Goal: Communication & Community: Answer question/provide support

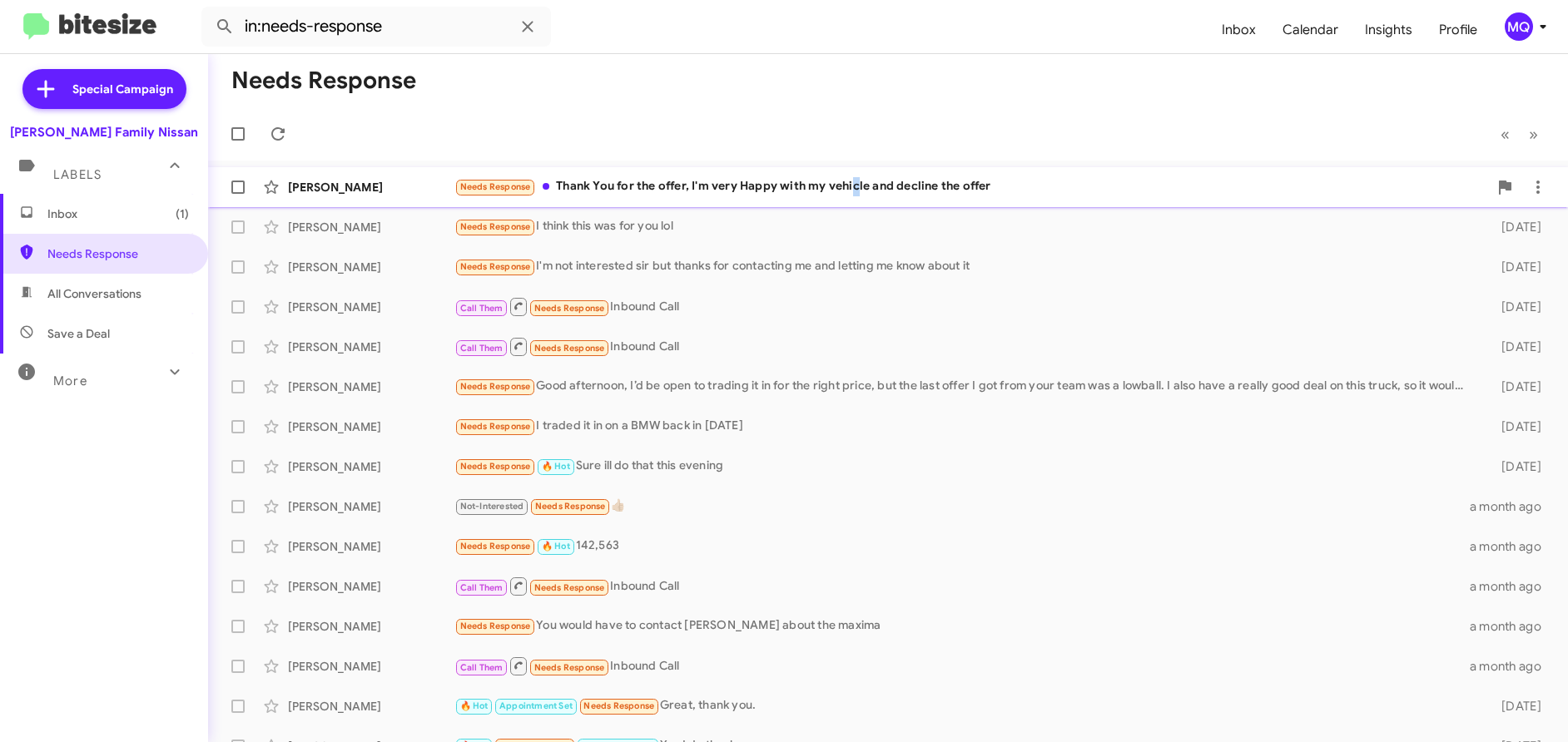
click at [857, 190] on div "Needs Response Thank You for the offer, I'm very Happy with my vehicle and decl…" at bounding box center [971, 187] width 1034 height 19
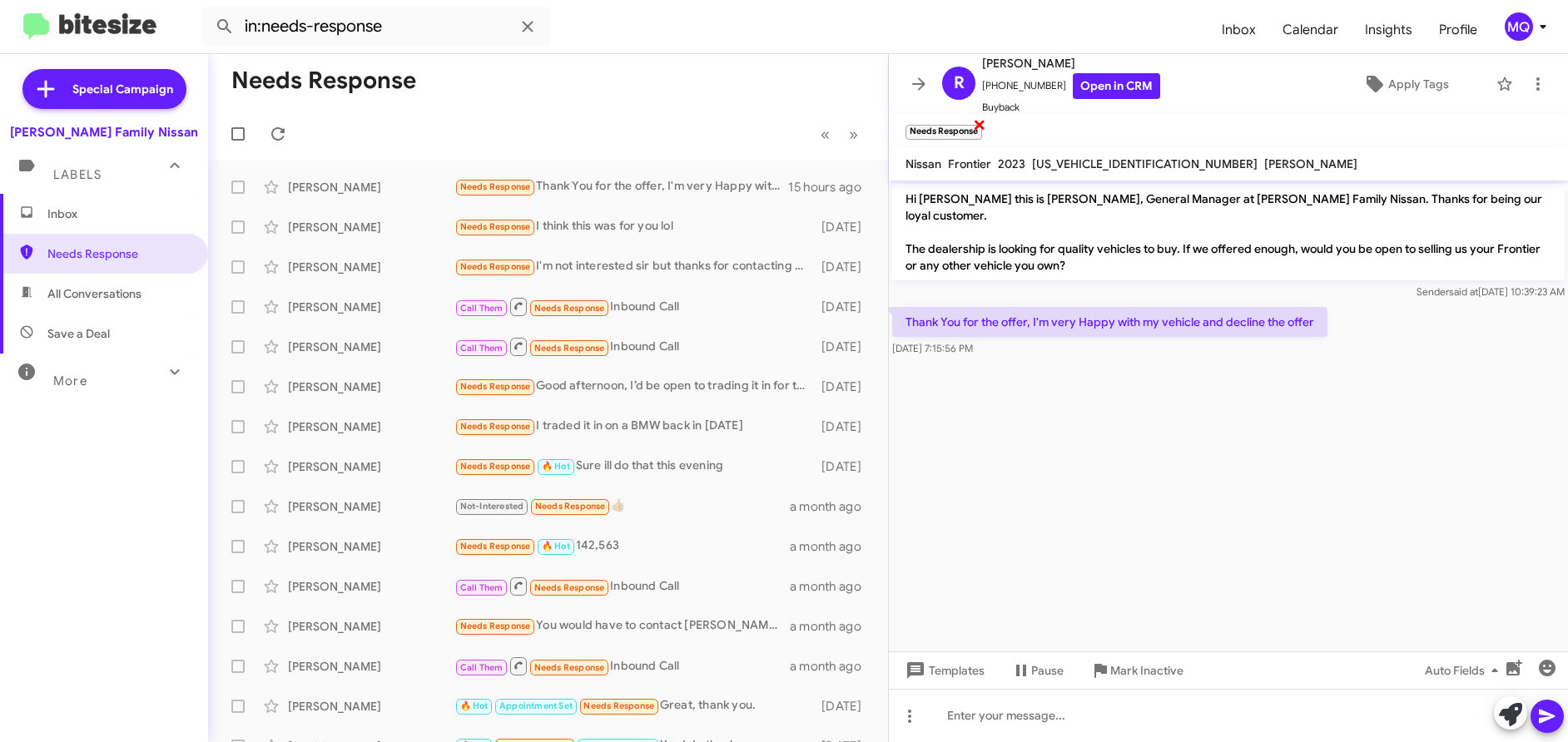
click at [982, 128] on span "×" at bounding box center [979, 123] width 13 height 20
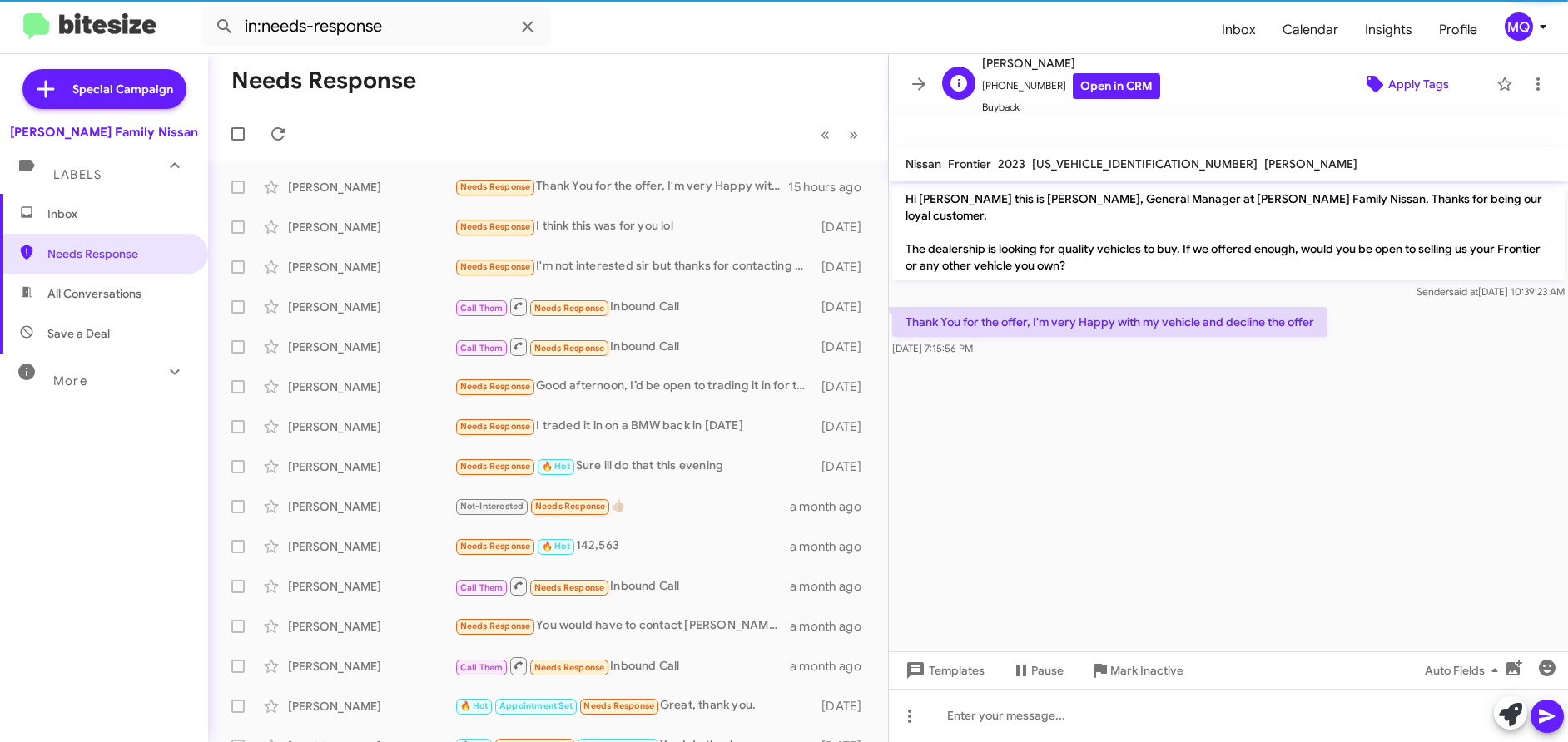
click at [1370, 87] on icon at bounding box center [1375, 84] width 16 height 16
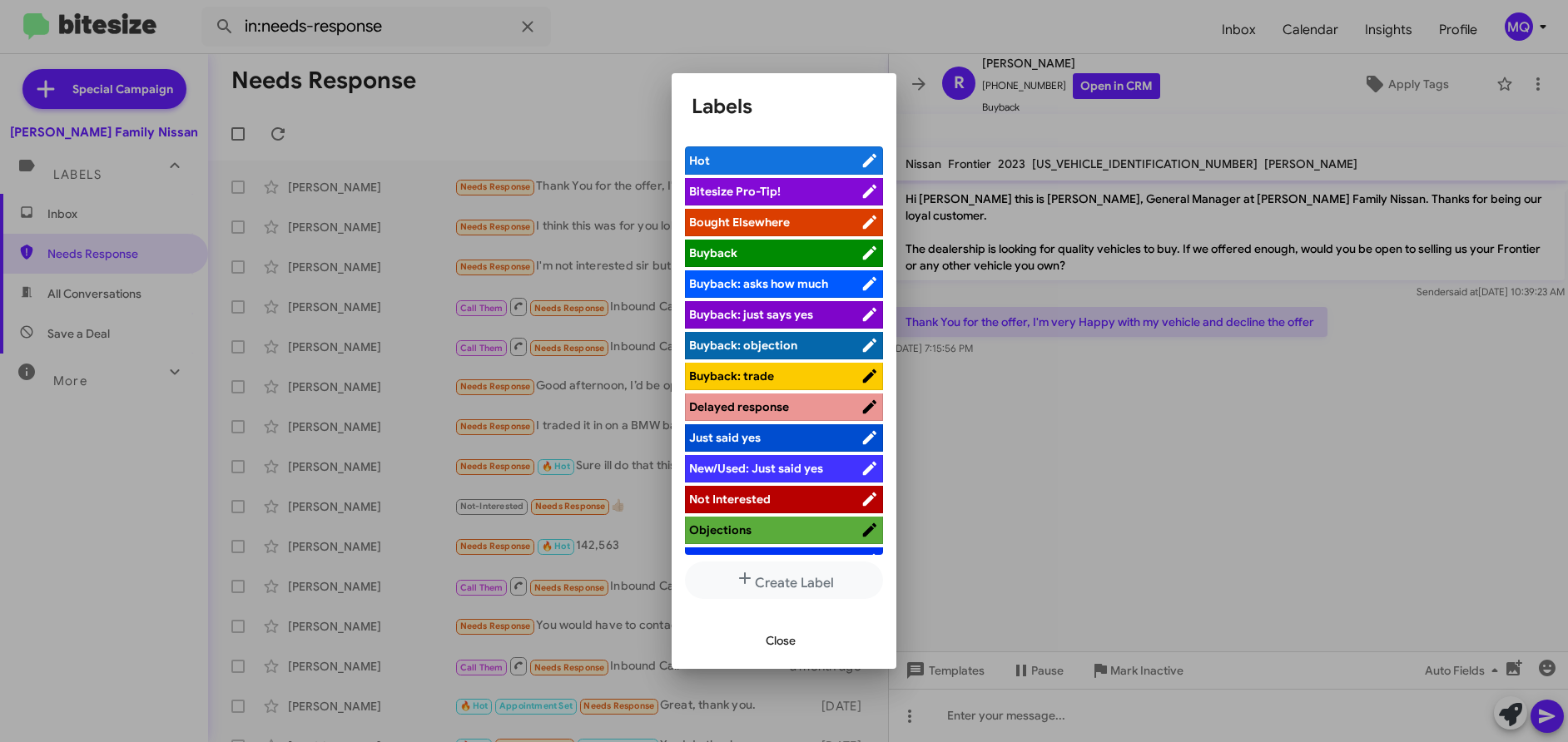
click at [728, 506] on span "Not Interested" at bounding box center [730, 499] width 82 height 15
click at [776, 638] on span "Close" at bounding box center [780, 640] width 30 height 30
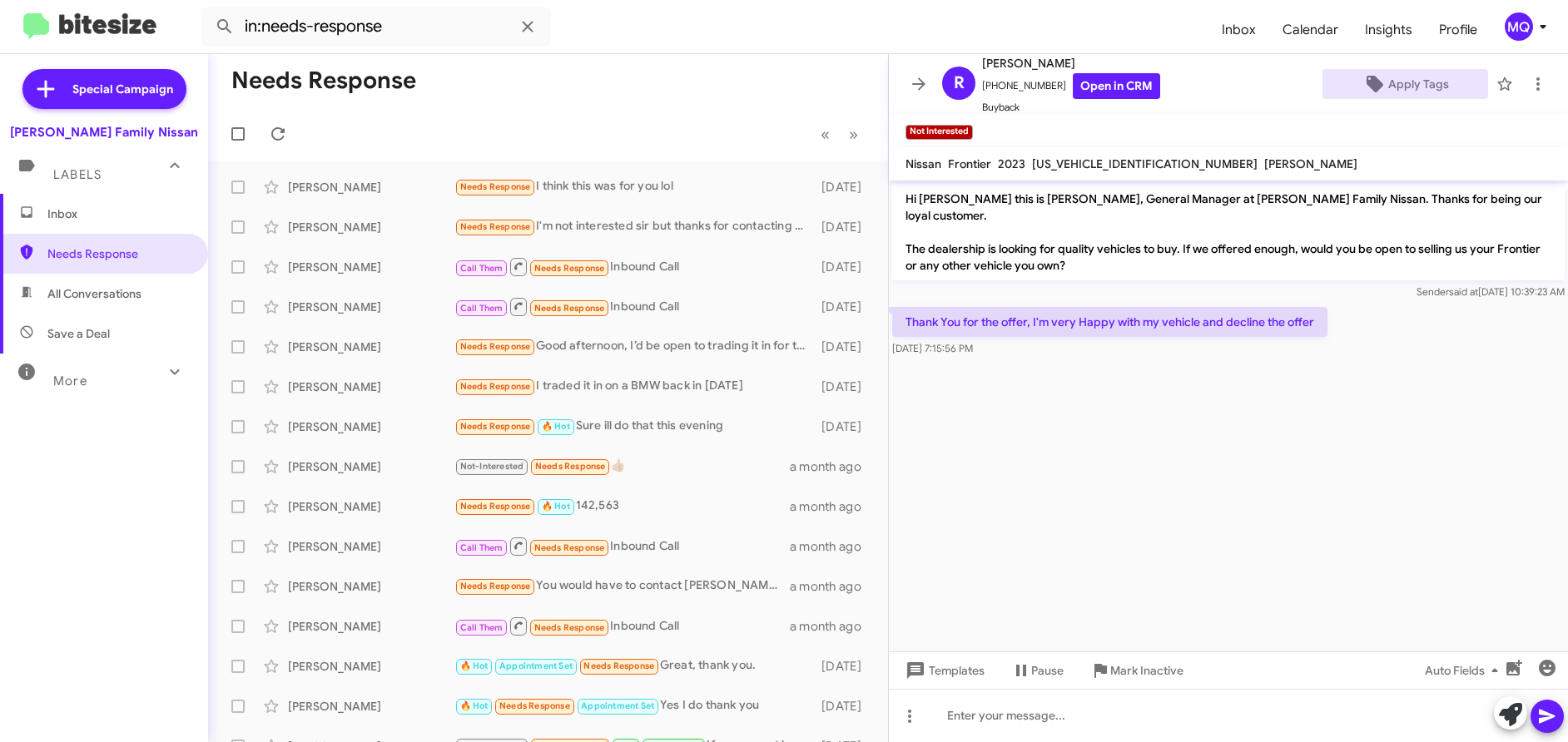
click at [96, 300] on span "All Conversations" at bounding box center [94, 293] width 94 height 16
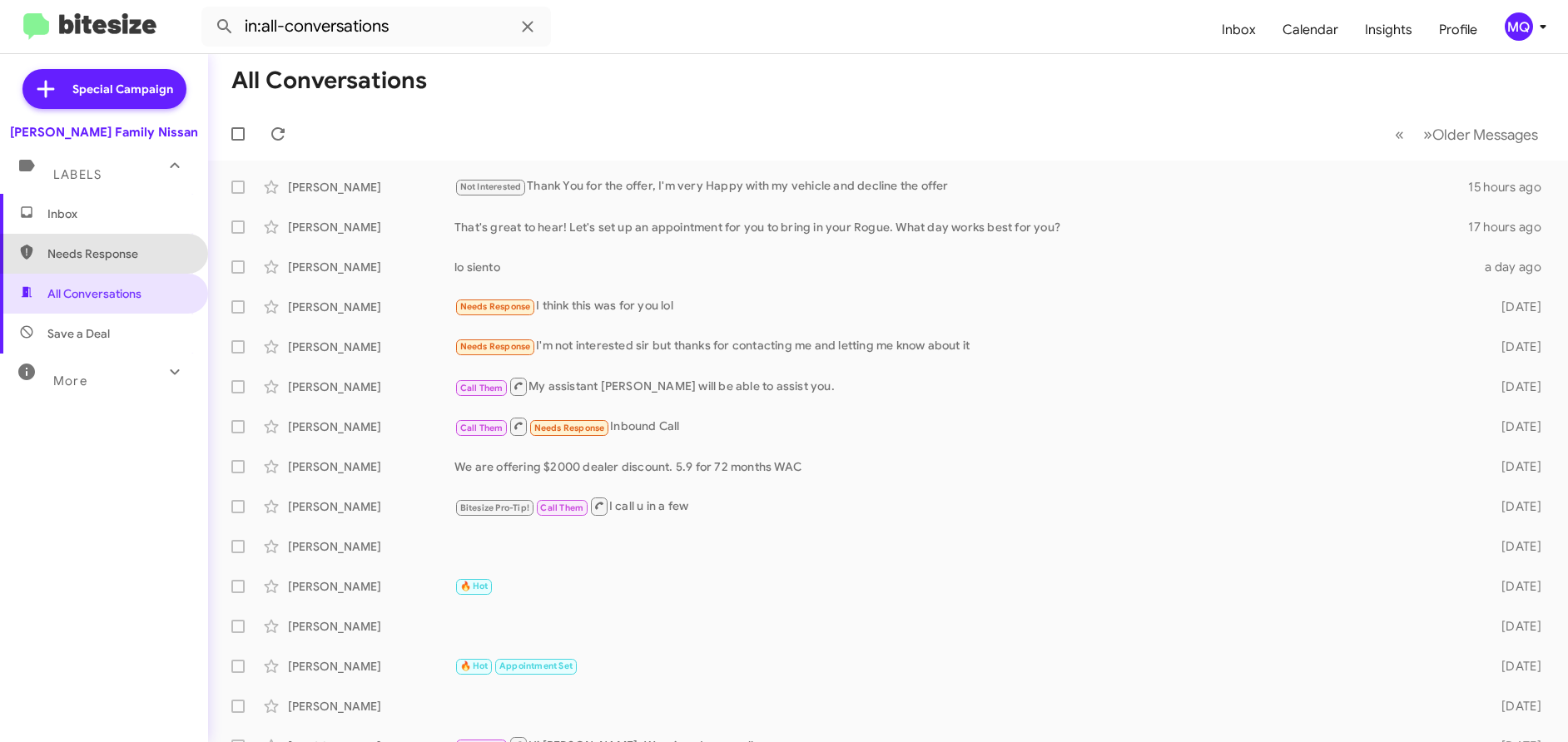
click at [128, 260] on span "Needs Response" at bounding box center [118, 253] width 141 height 16
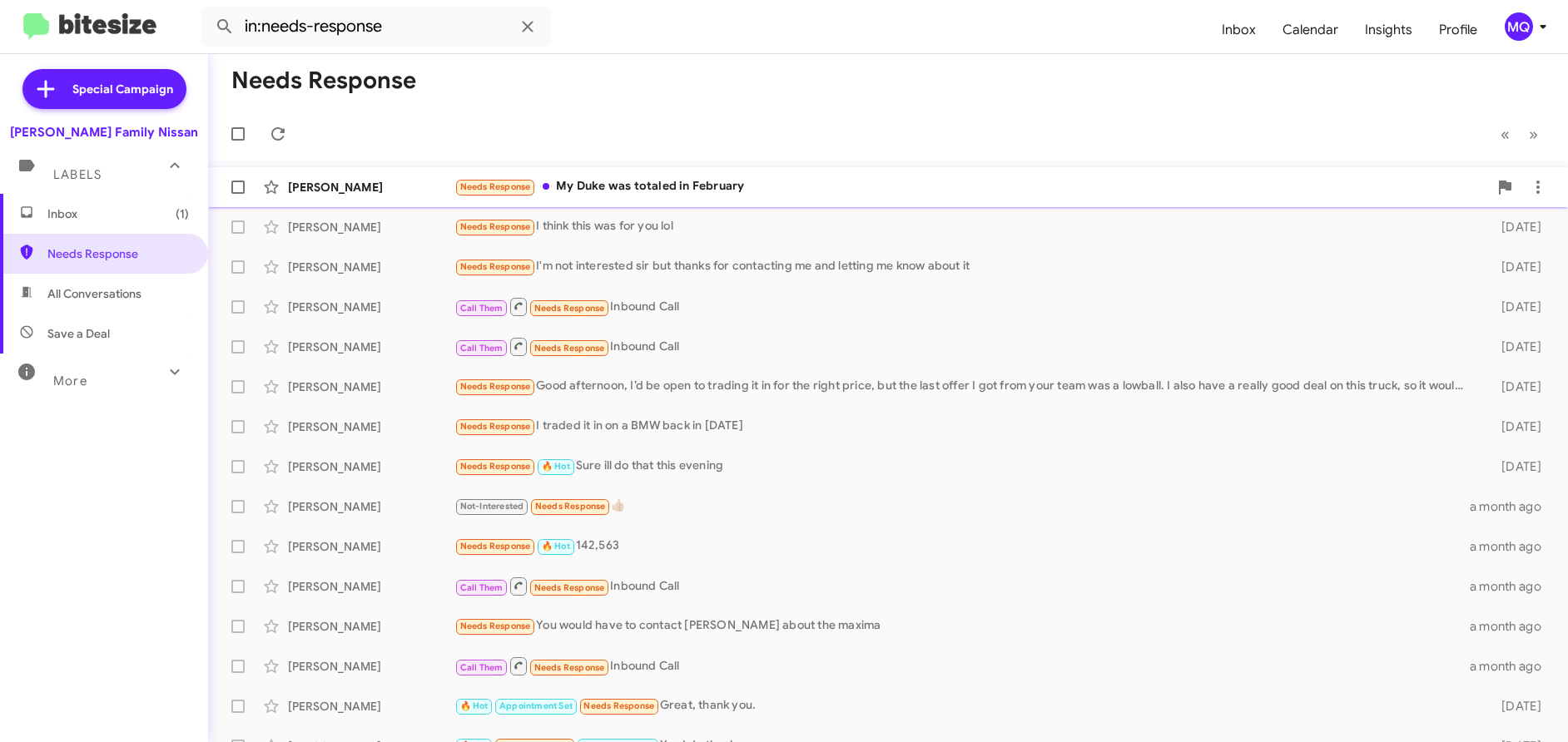
click at [711, 189] on div "Needs Response My Duke was totaled in February" at bounding box center [971, 187] width 1034 height 19
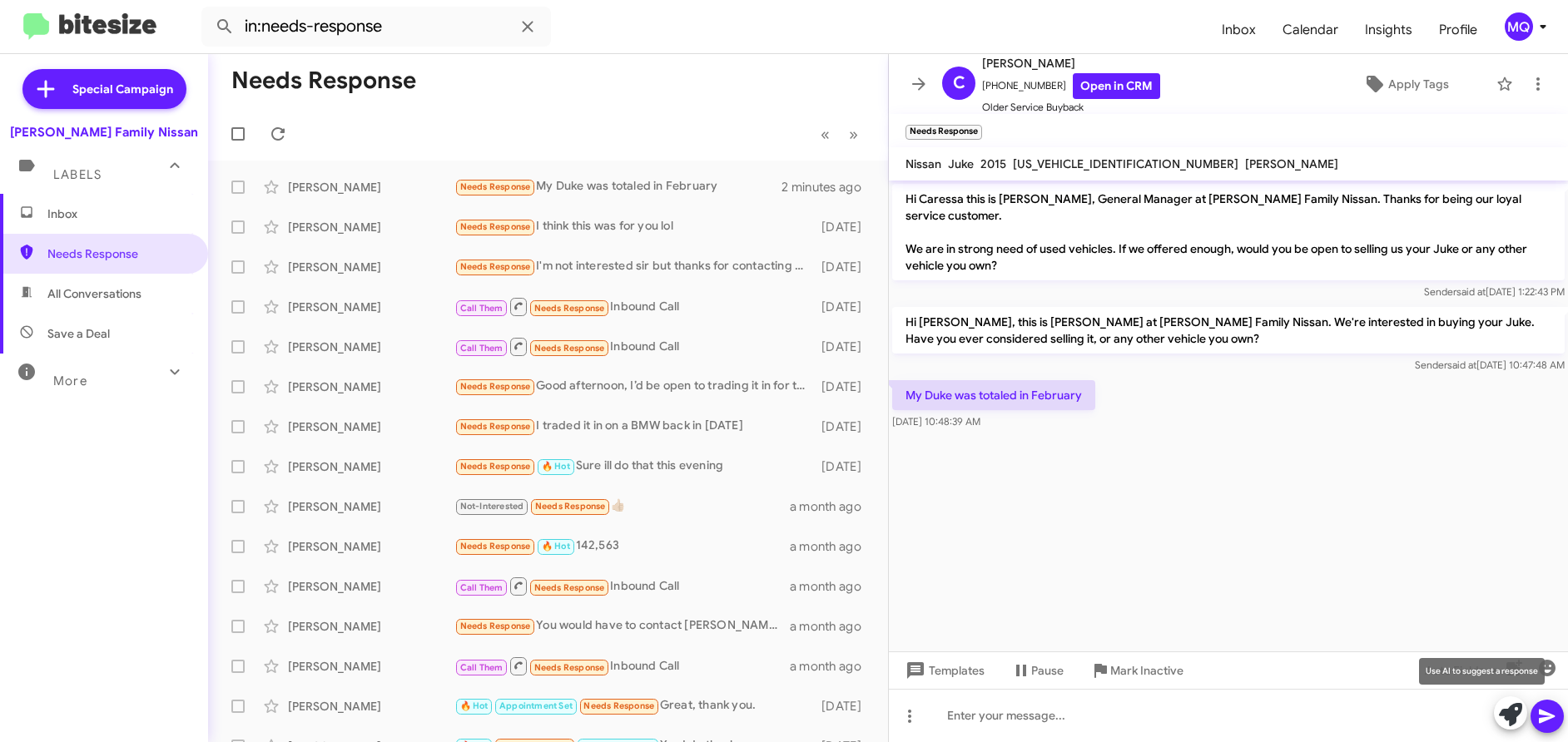
click at [1518, 720] on icon at bounding box center [1510, 714] width 23 height 23
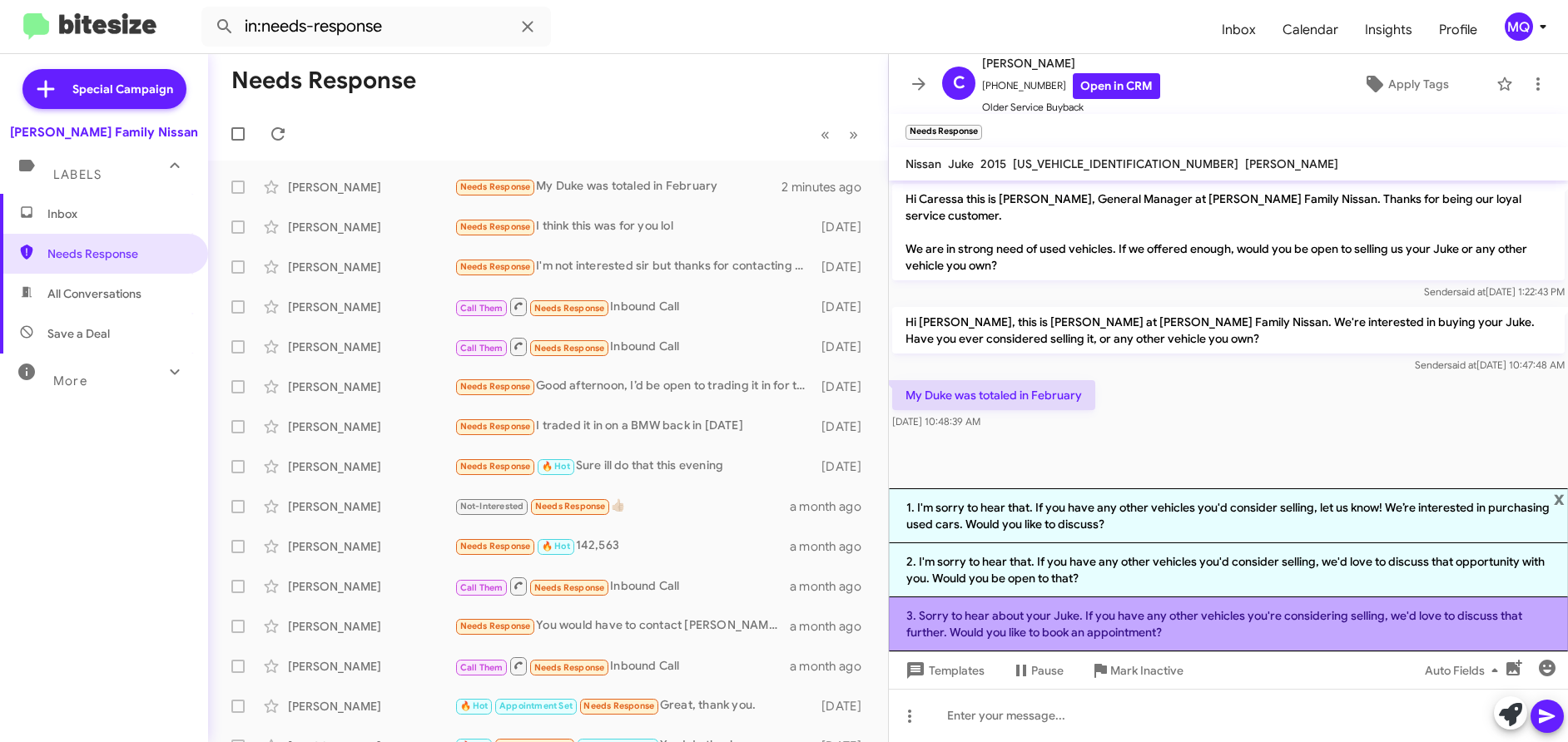
click at [1215, 614] on li "3. Sorry to hear about your Juke. If you have any other vehicles you're conside…" at bounding box center [1228, 624] width 679 height 54
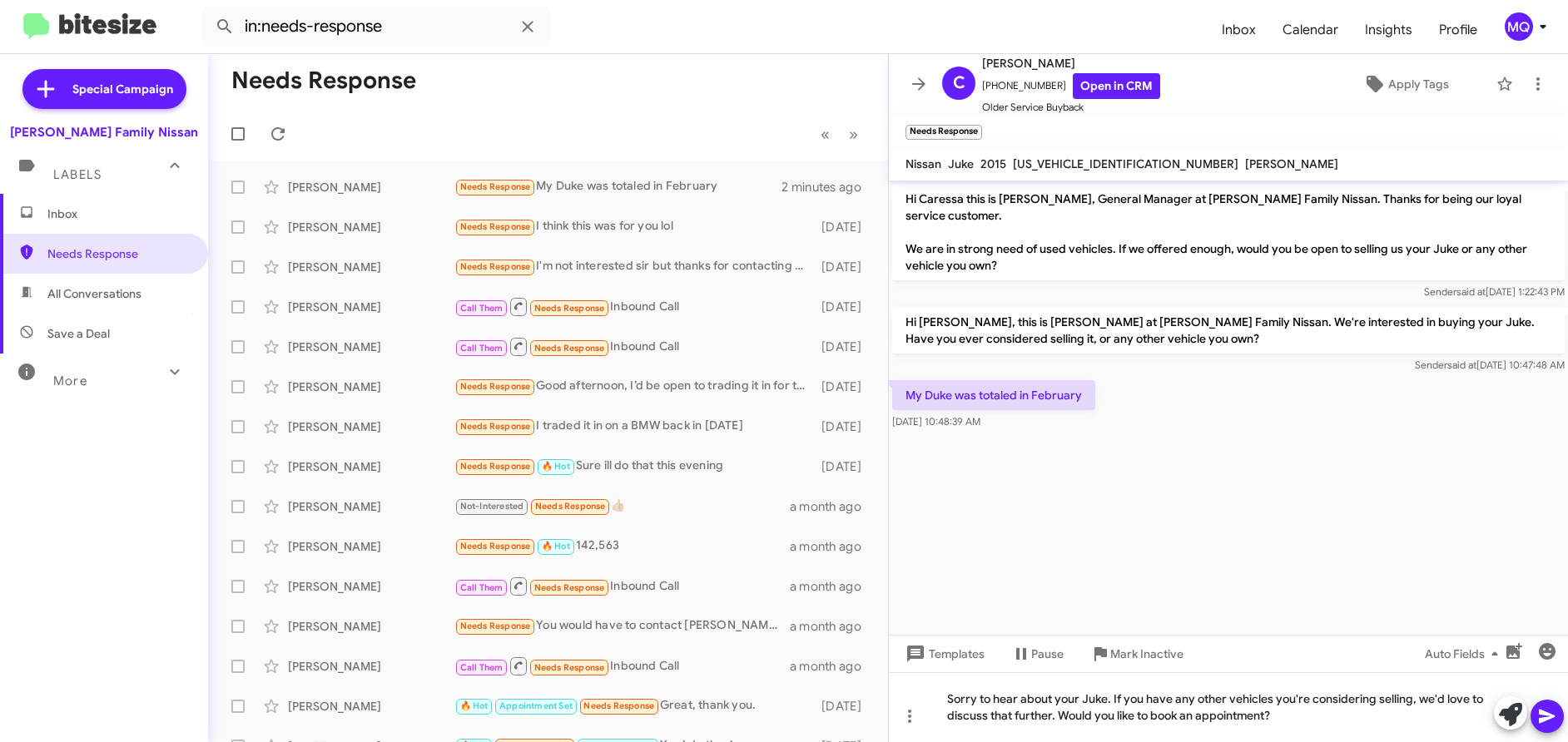
click at [1558, 716] on button at bounding box center [1547, 716] width 34 height 34
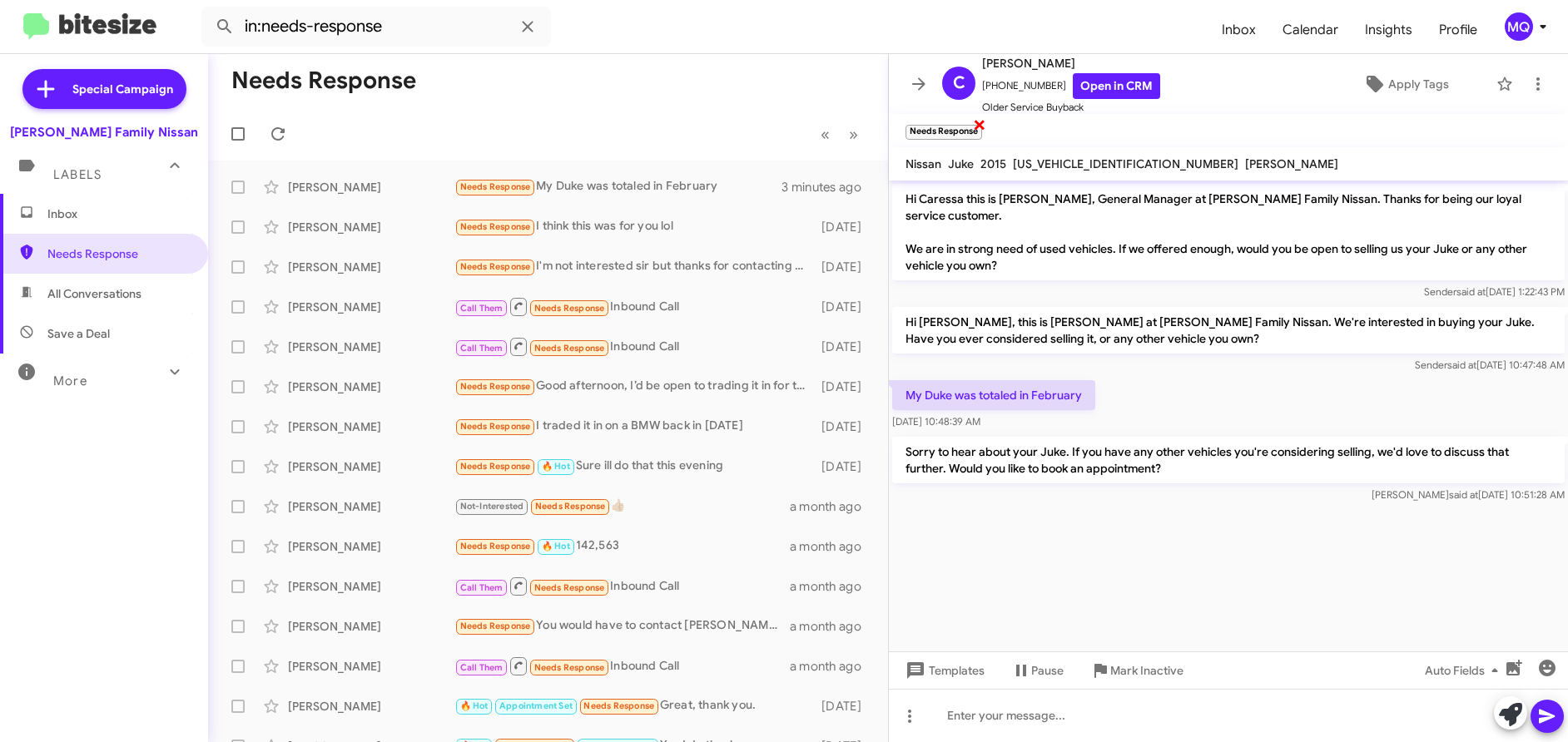
click at [980, 124] on span "×" at bounding box center [979, 123] width 13 height 20
click at [83, 299] on span "All Conversations" at bounding box center [94, 293] width 94 height 16
type input "in:all-conversations"
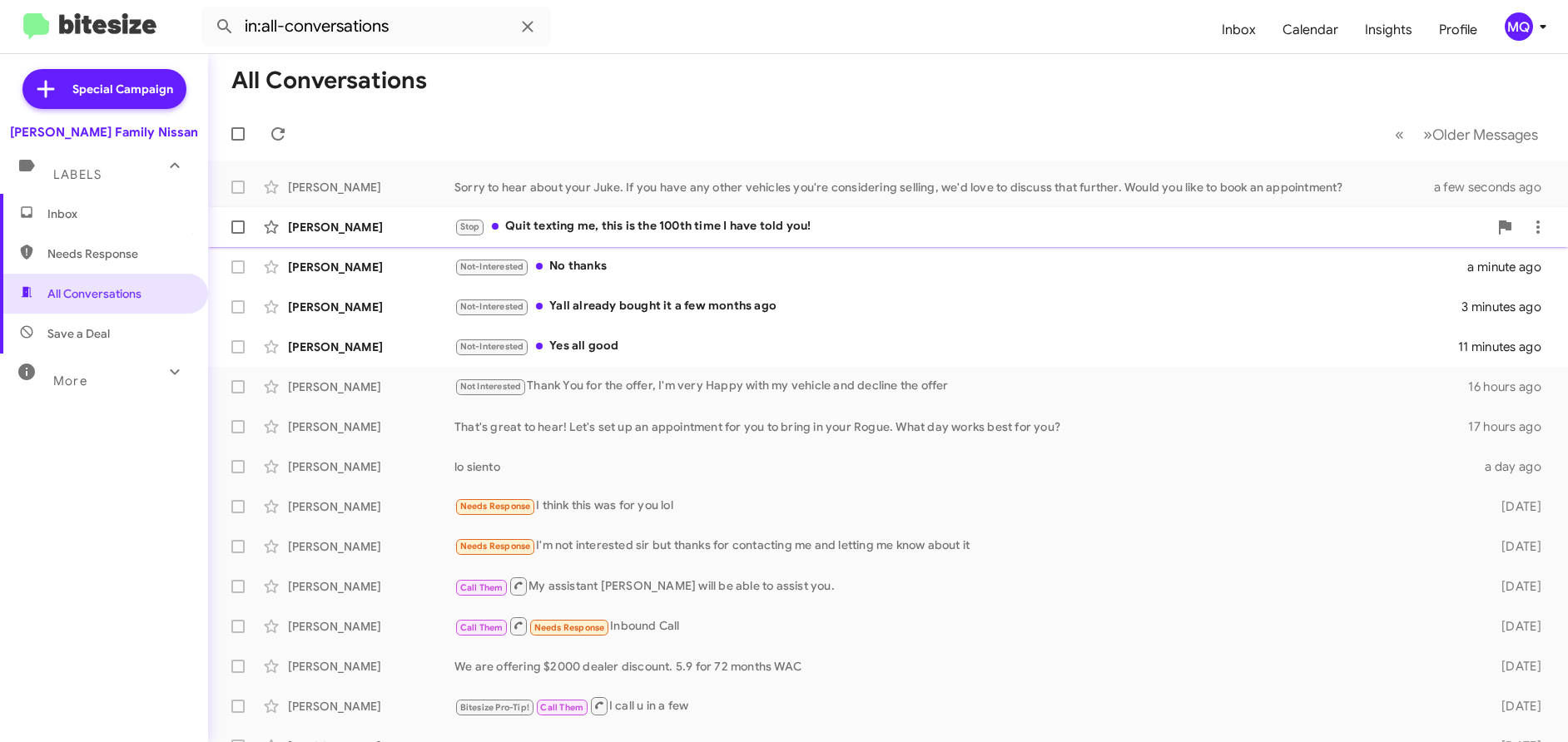
click at [634, 226] on div "Stop Quit texting me, this is the 100th time I have told you!" at bounding box center [971, 227] width 1034 height 19
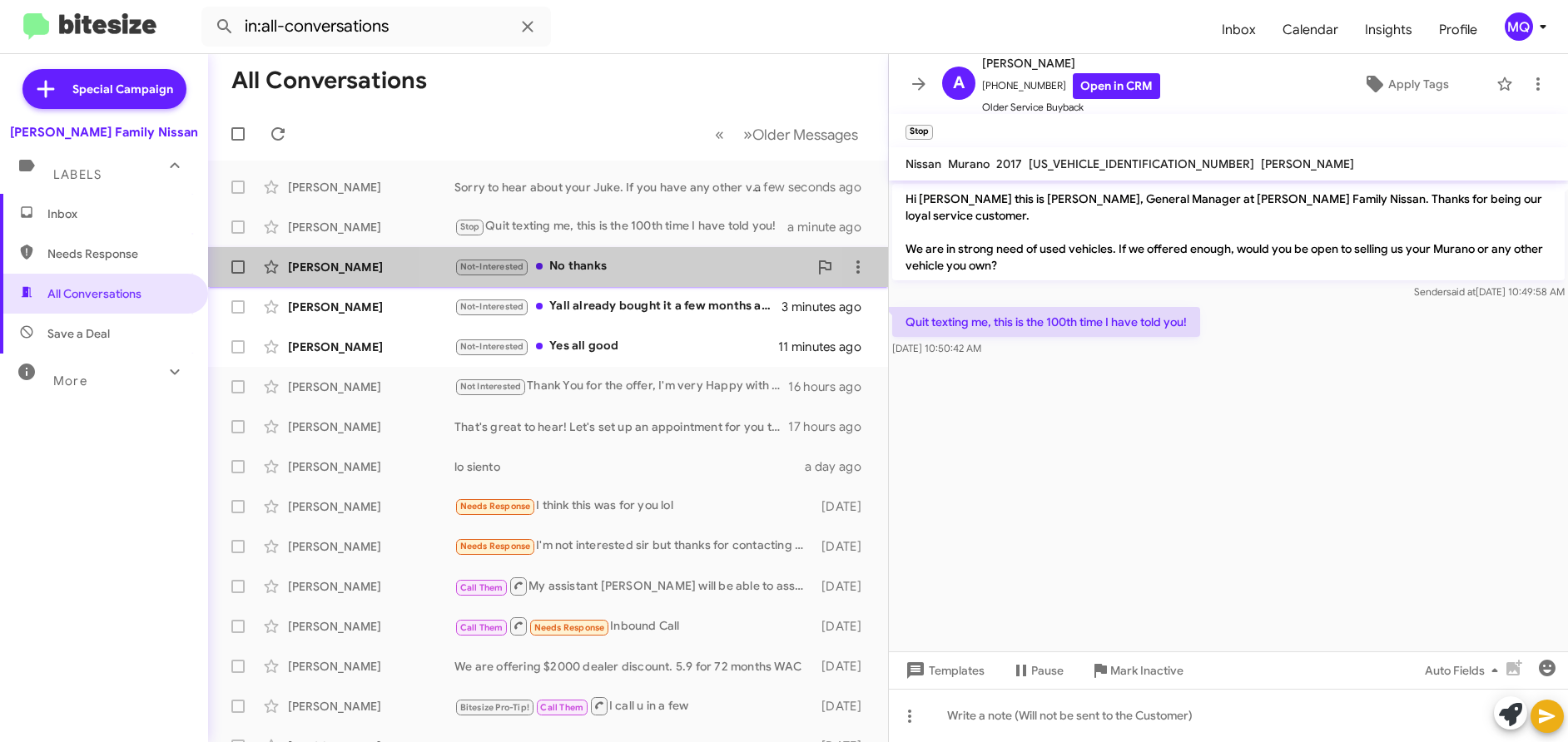
click at [648, 261] on div "Not-Interested No thanks" at bounding box center [631, 266] width 353 height 19
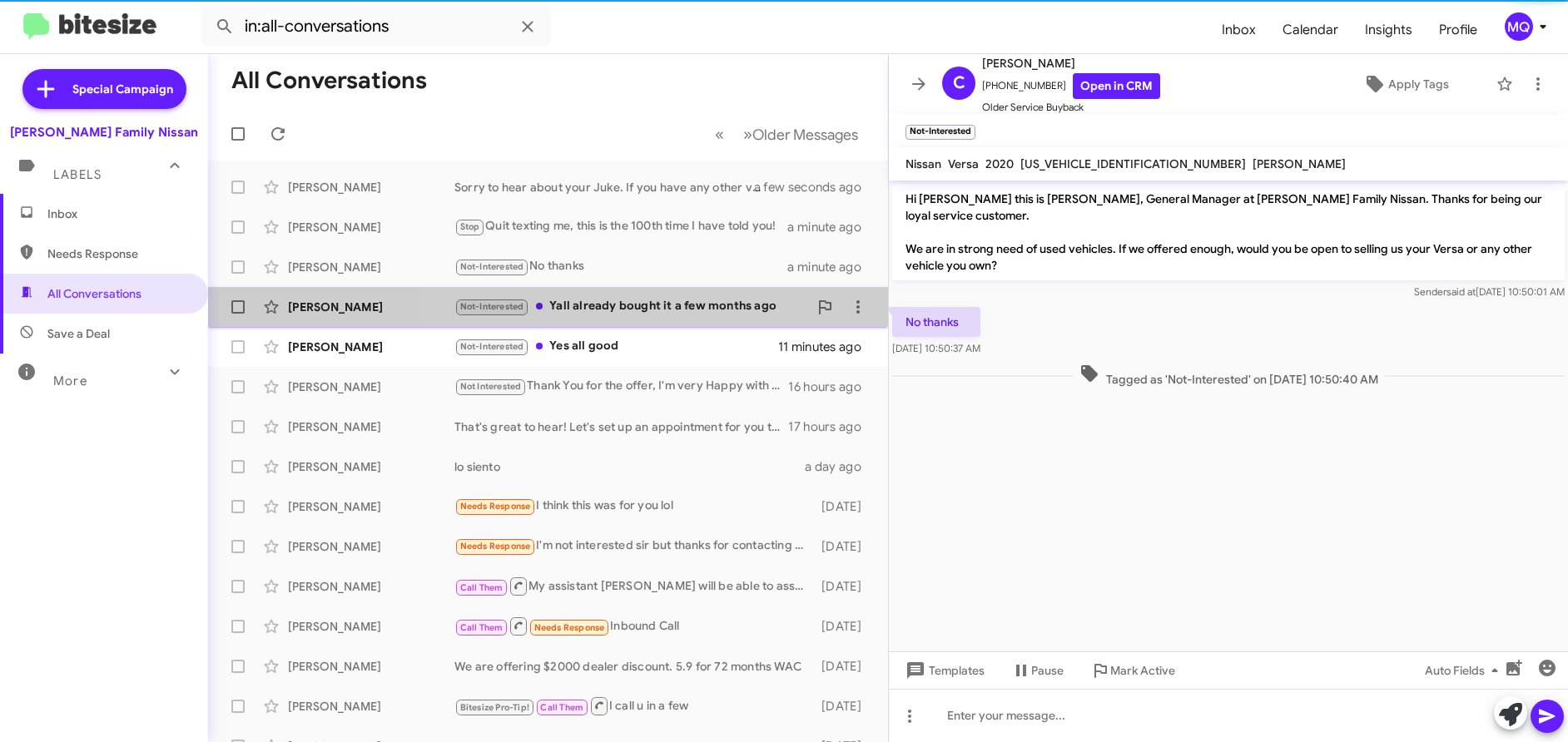
click at [678, 309] on div "Not-Interested Yall already bought it a few months ago" at bounding box center [631, 307] width 353 height 19
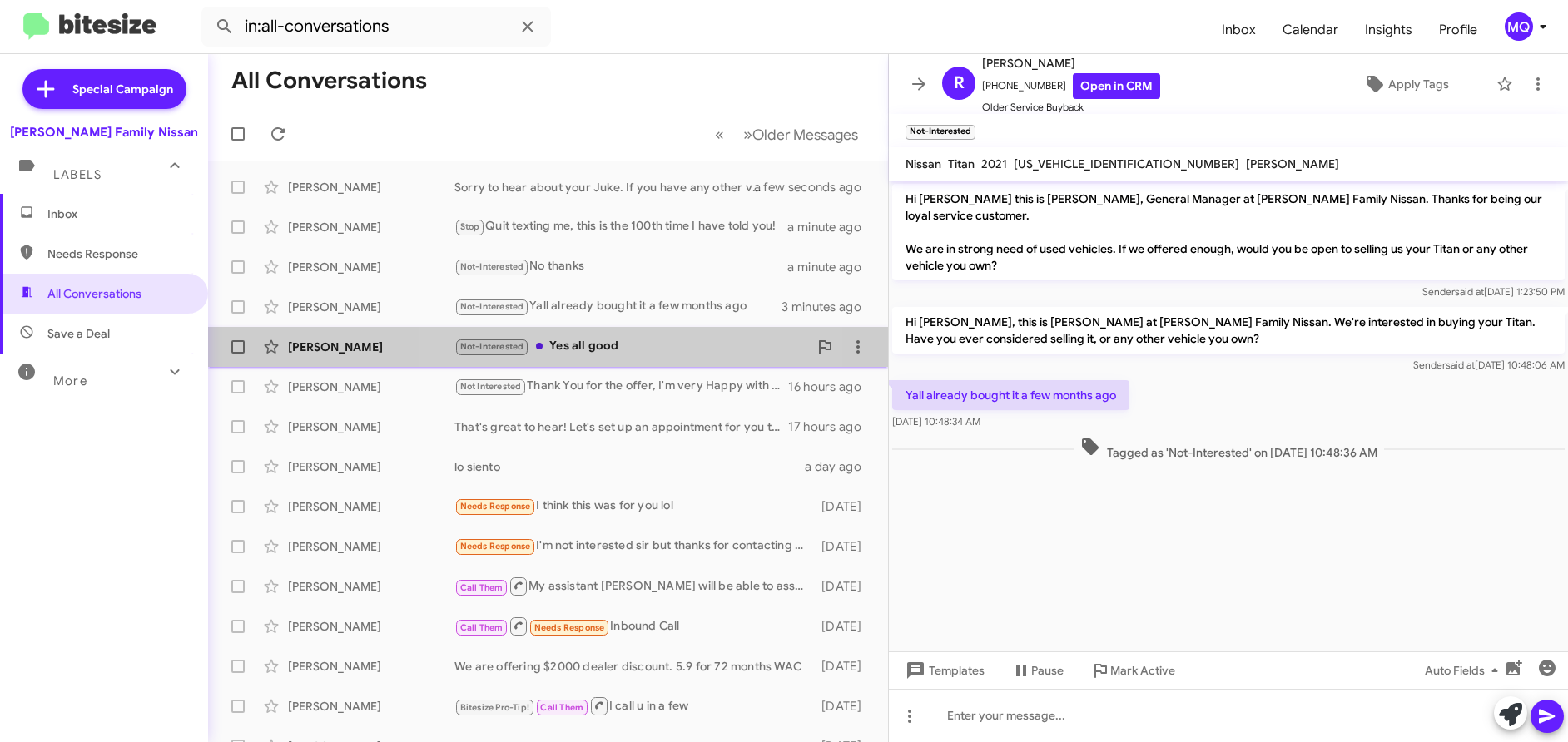
click at [652, 351] on div "Not-Interested Yes all good" at bounding box center [631, 346] width 353 height 19
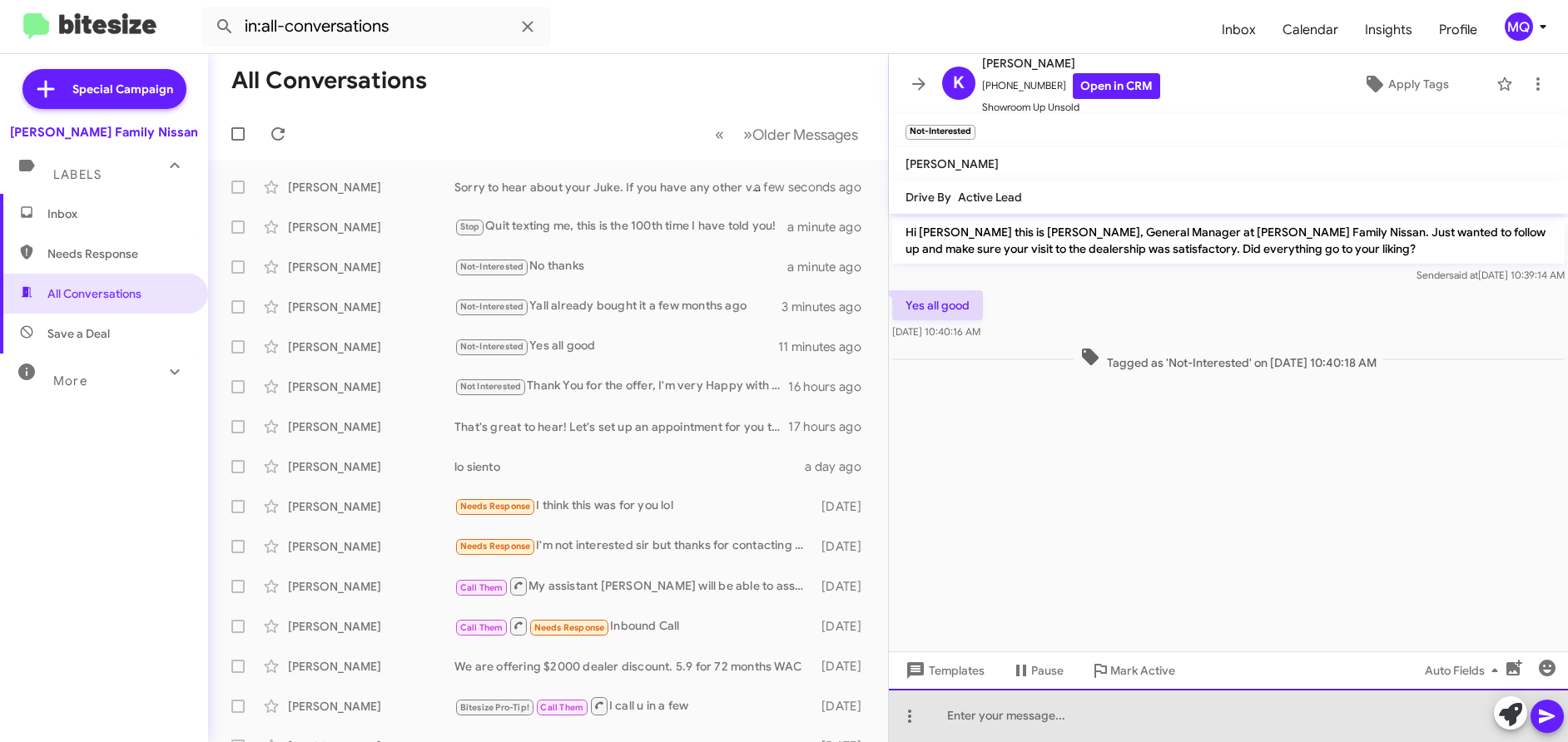
click at [1014, 709] on div at bounding box center [1228, 716] width 679 height 53
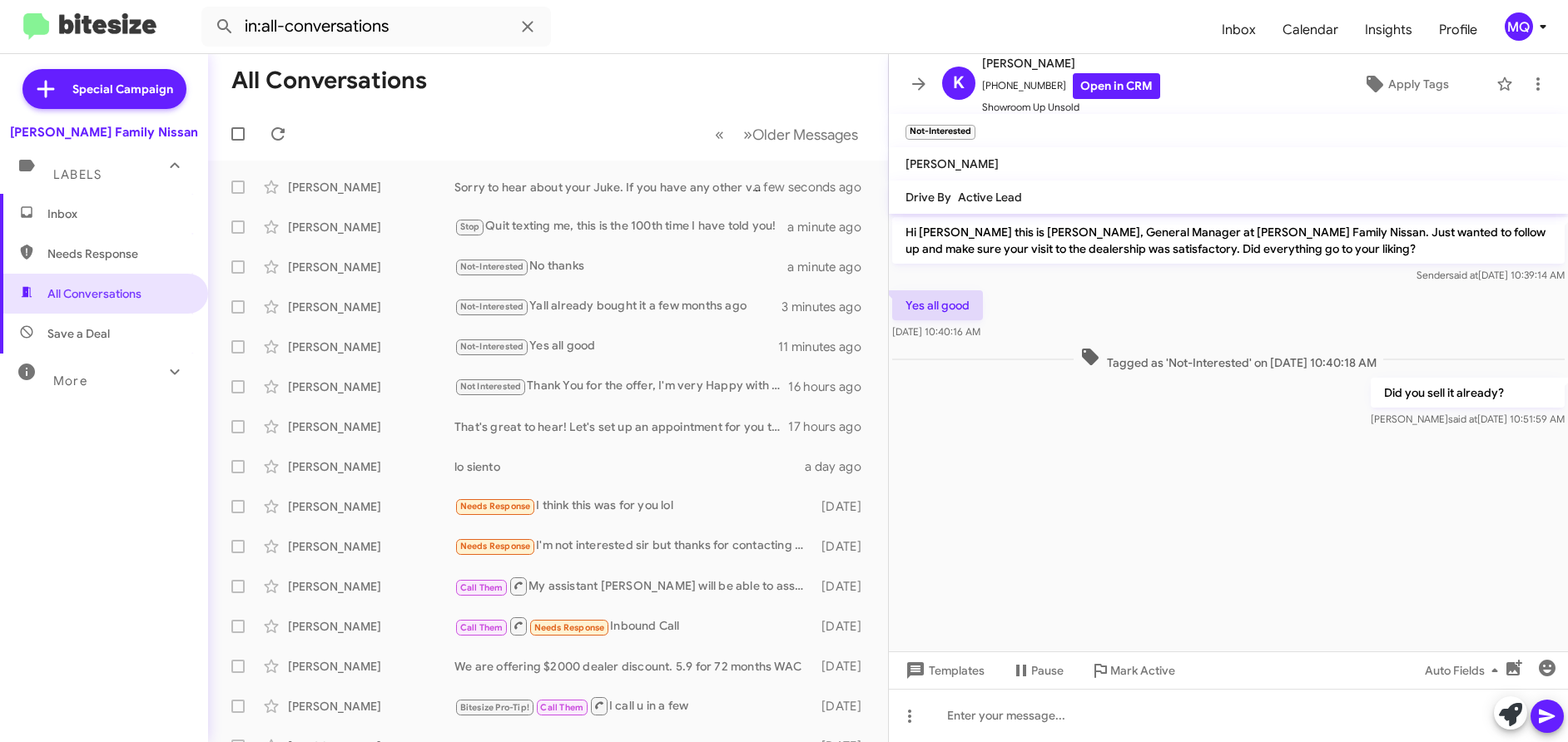
click at [53, 259] on span "Needs Response" at bounding box center [118, 253] width 141 height 16
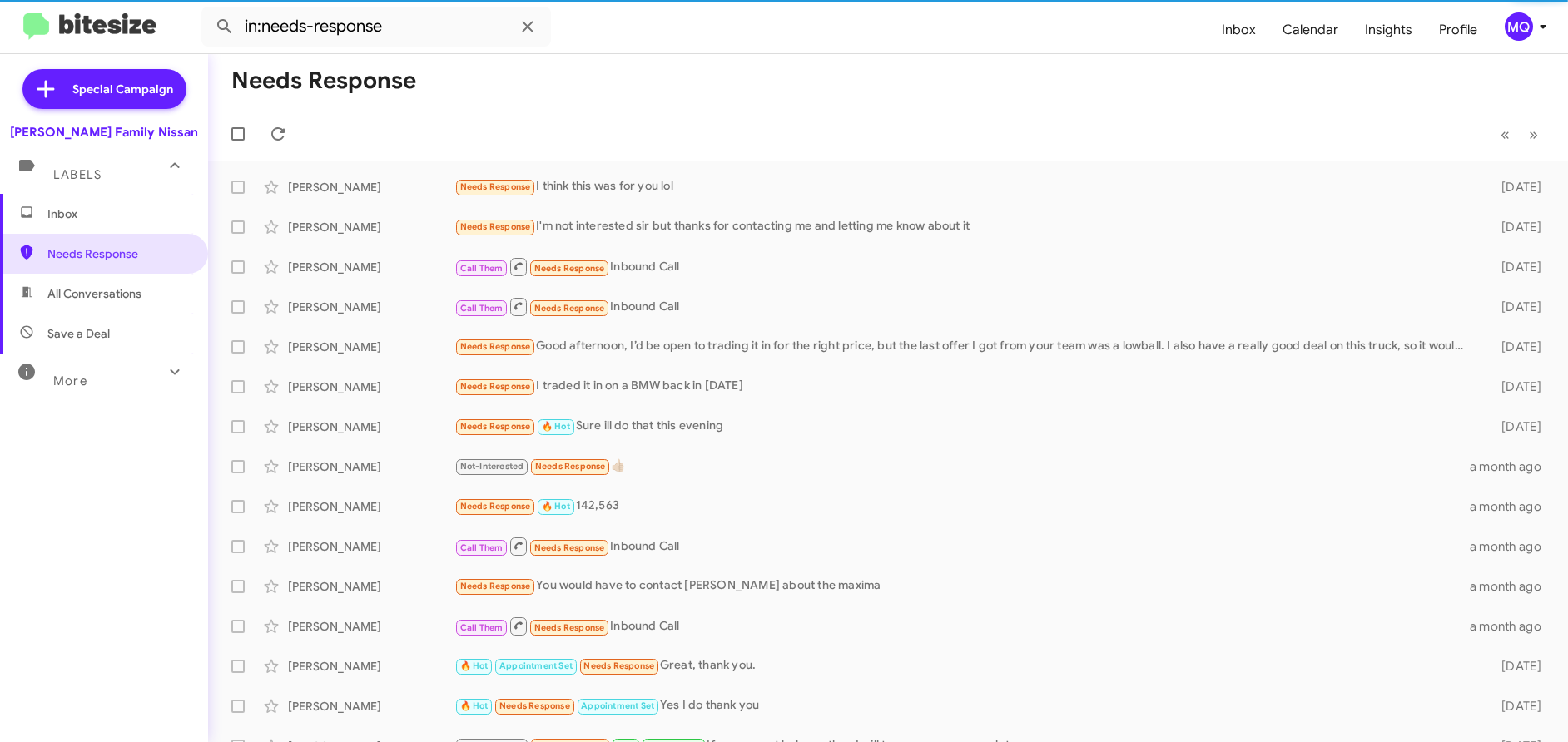
click at [86, 340] on span "Save a Deal" at bounding box center [78, 334] width 62 height 16
type input "in:not-interested"
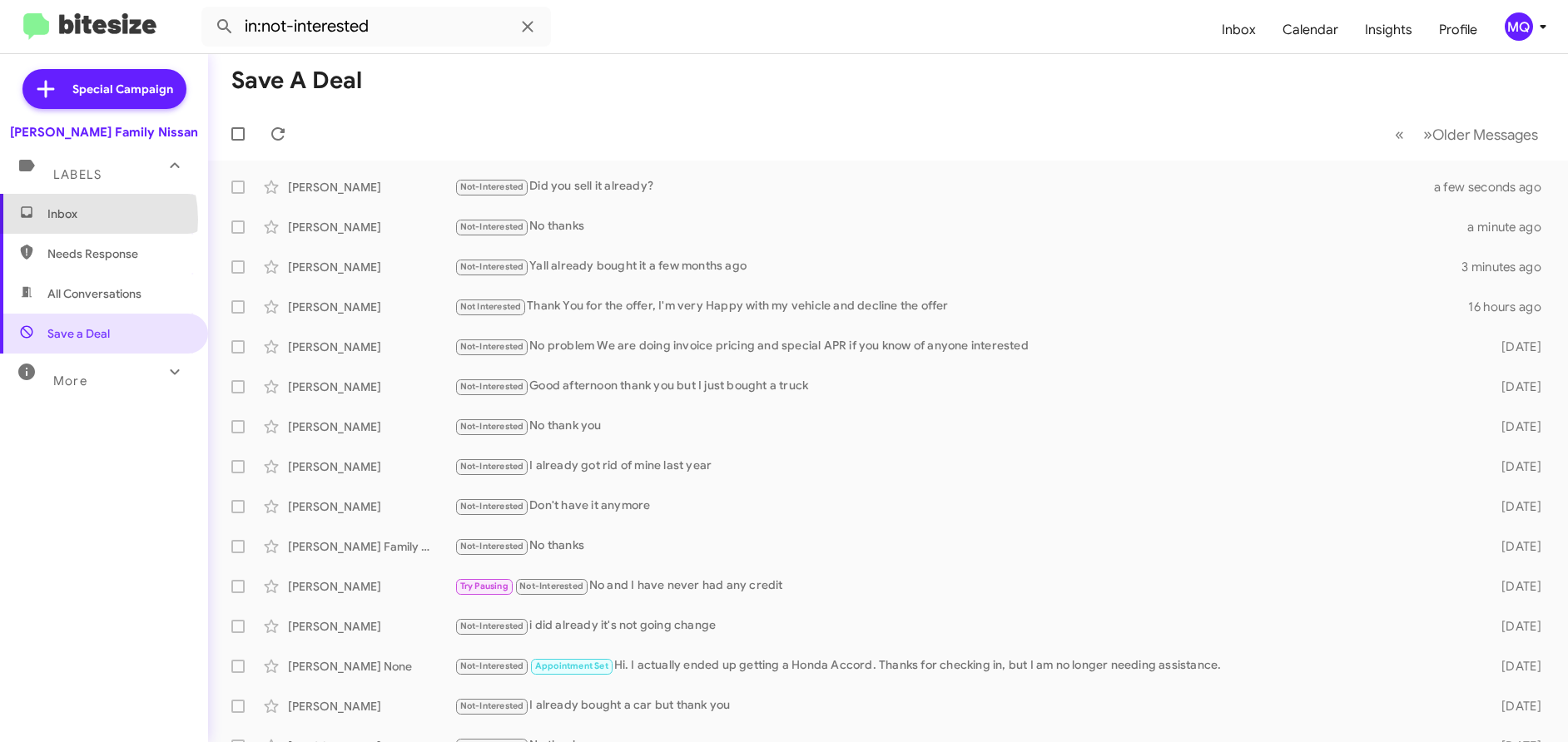
click at [65, 220] on span "Inbox" at bounding box center [118, 214] width 141 height 16
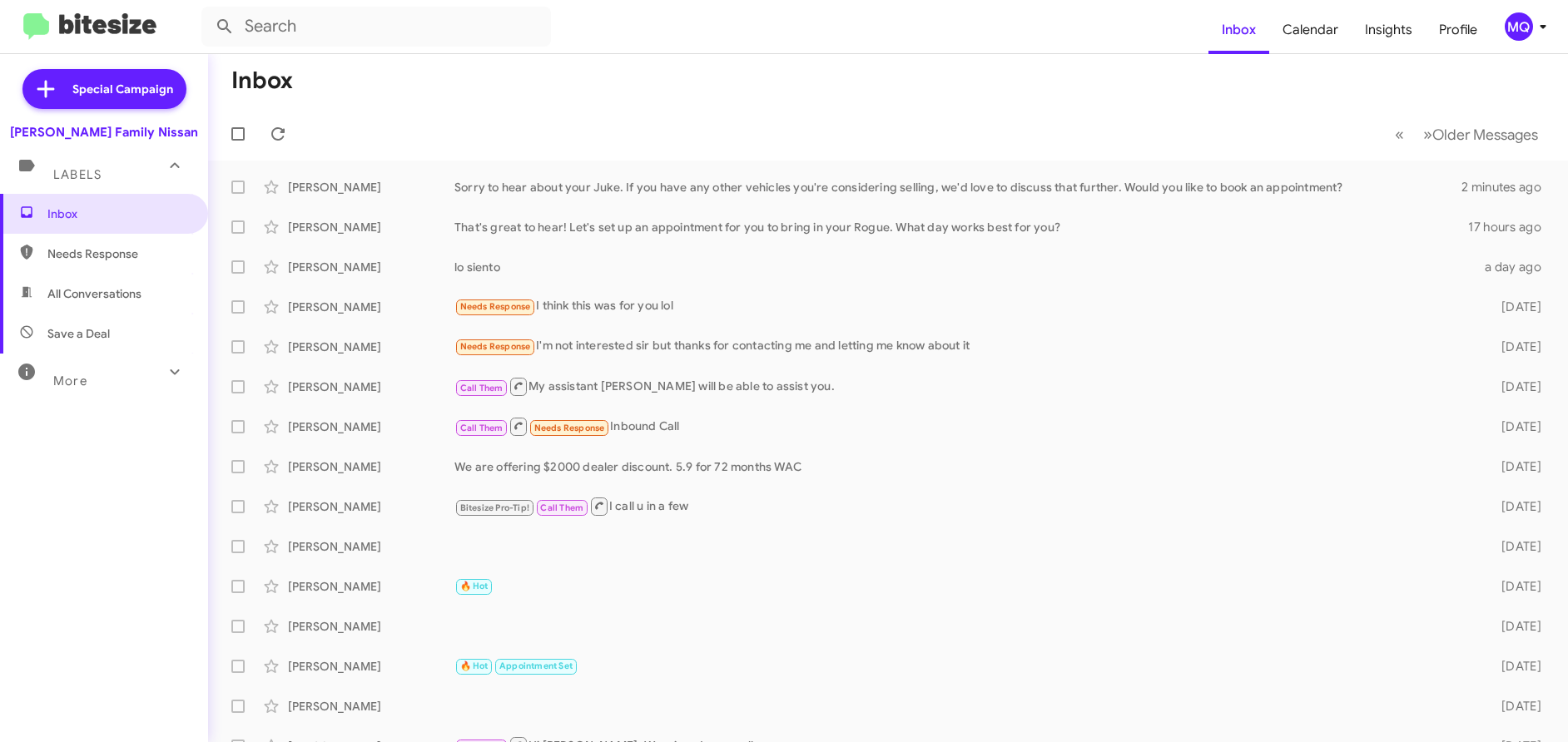
click at [101, 262] on span "Needs Response" at bounding box center [103, 253] width 208 height 40
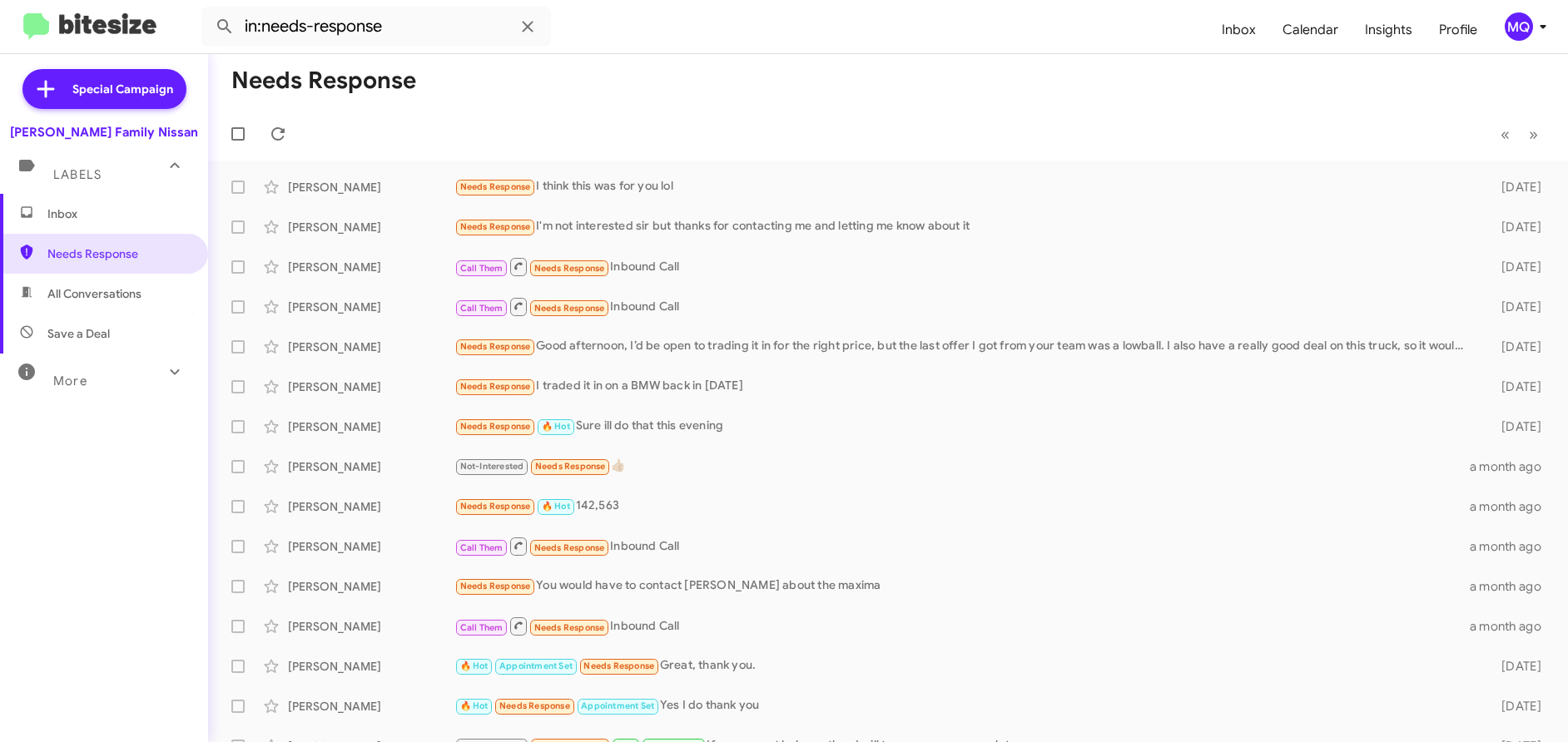
click at [94, 293] on span "All Conversations" at bounding box center [94, 293] width 94 height 16
type input "in:all-conversations"
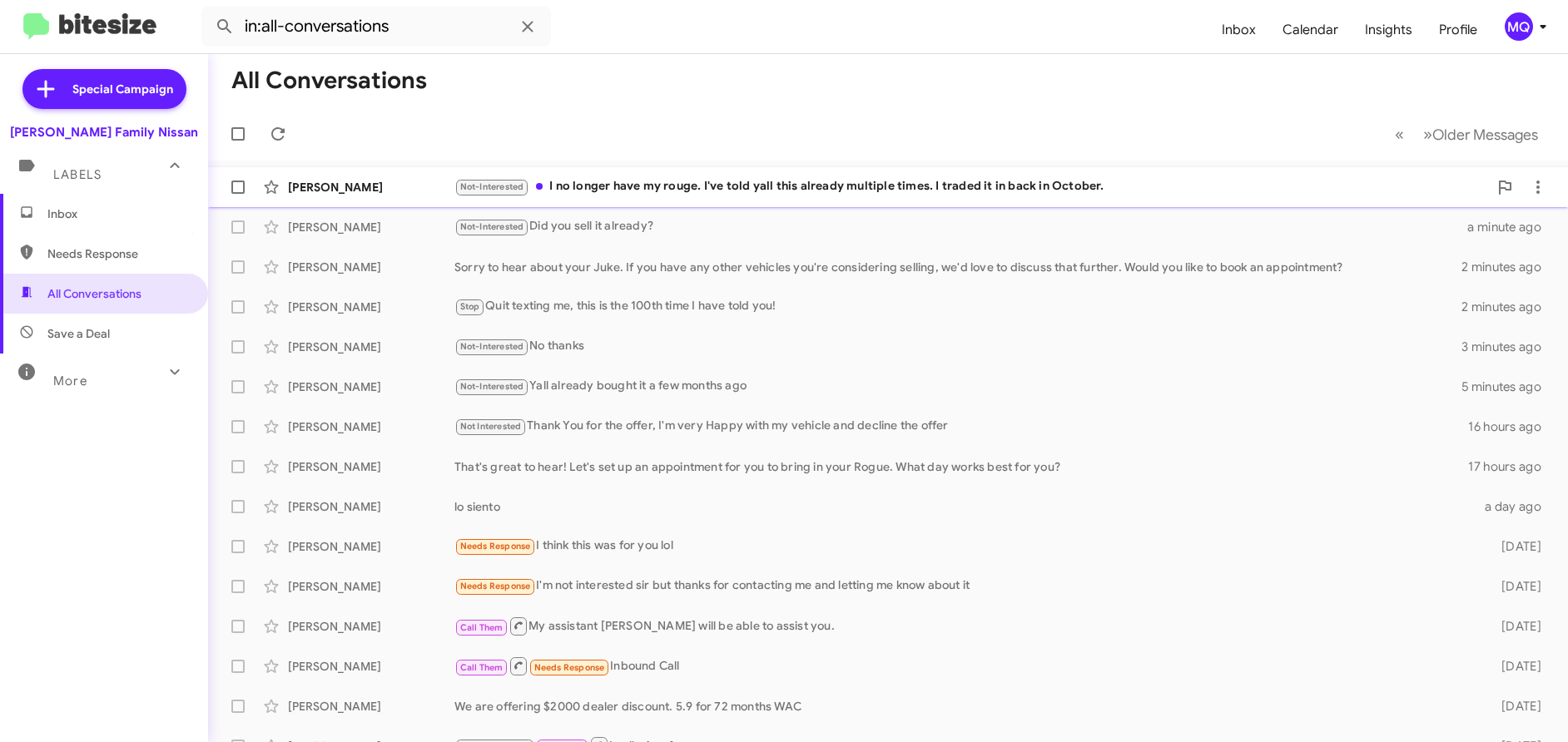
click at [646, 186] on div "Not-Interested I no longer have my rouge. I've told yall this already multiple …" at bounding box center [971, 187] width 1034 height 19
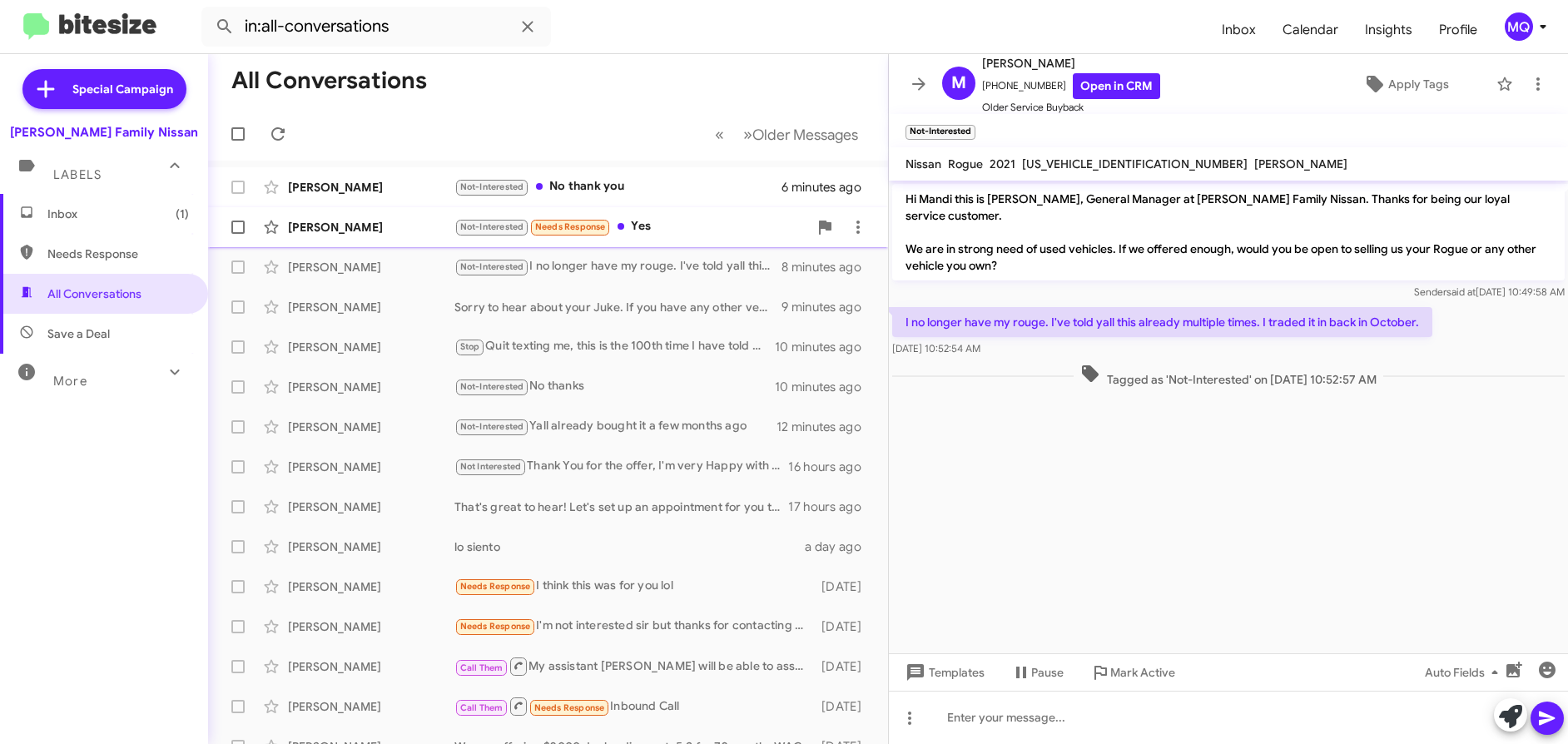
click at [668, 225] on div "Not-Interested Needs Response Yes" at bounding box center [631, 227] width 353 height 19
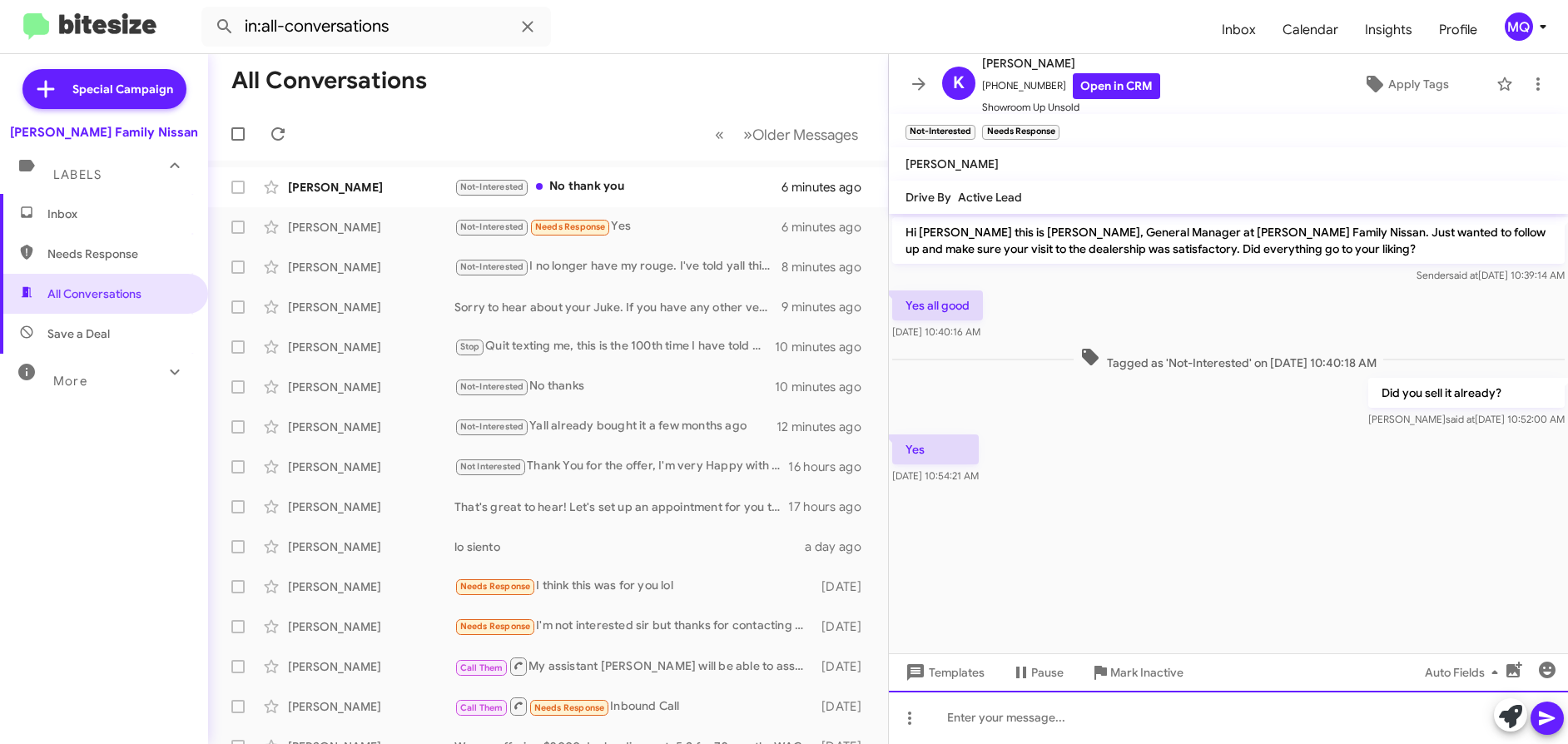
click at [1050, 713] on div at bounding box center [1228, 718] width 679 height 53
click at [1059, 123] on span "×" at bounding box center [1057, 123] width 13 height 20
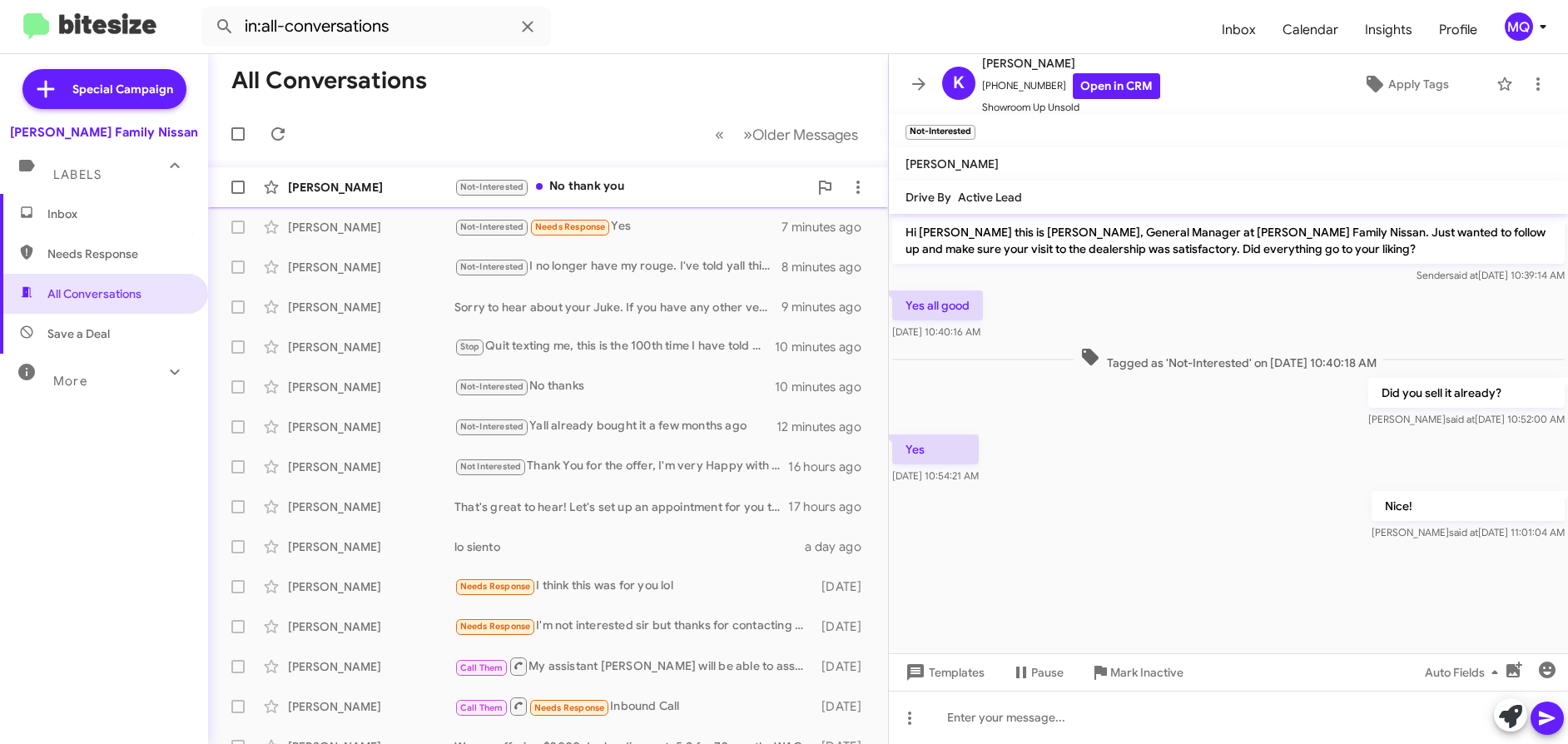
click at [644, 188] on div "Not-Interested No thank you" at bounding box center [631, 187] width 353 height 19
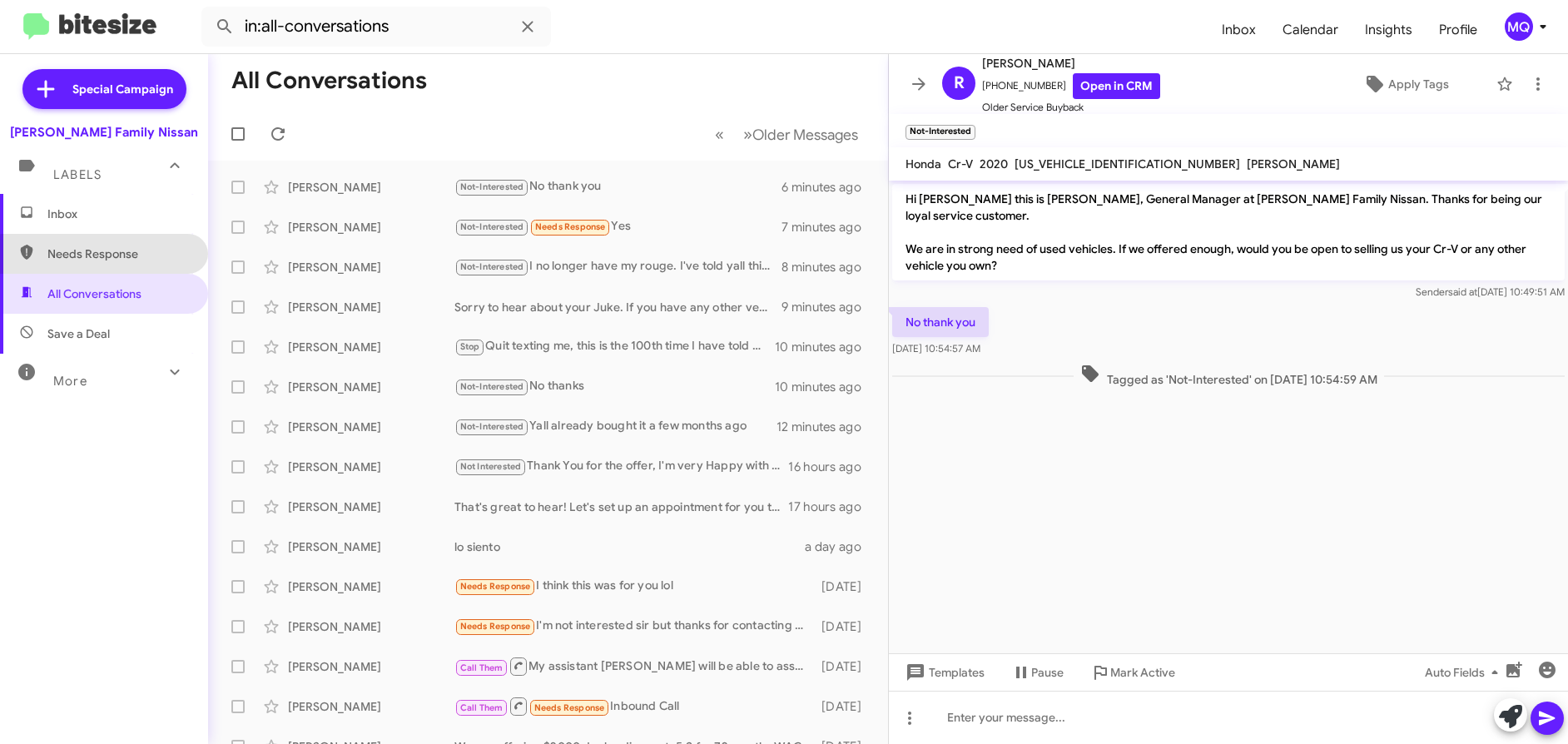
click at [124, 260] on span "Needs Response" at bounding box center [118, 253] width 141 height 16
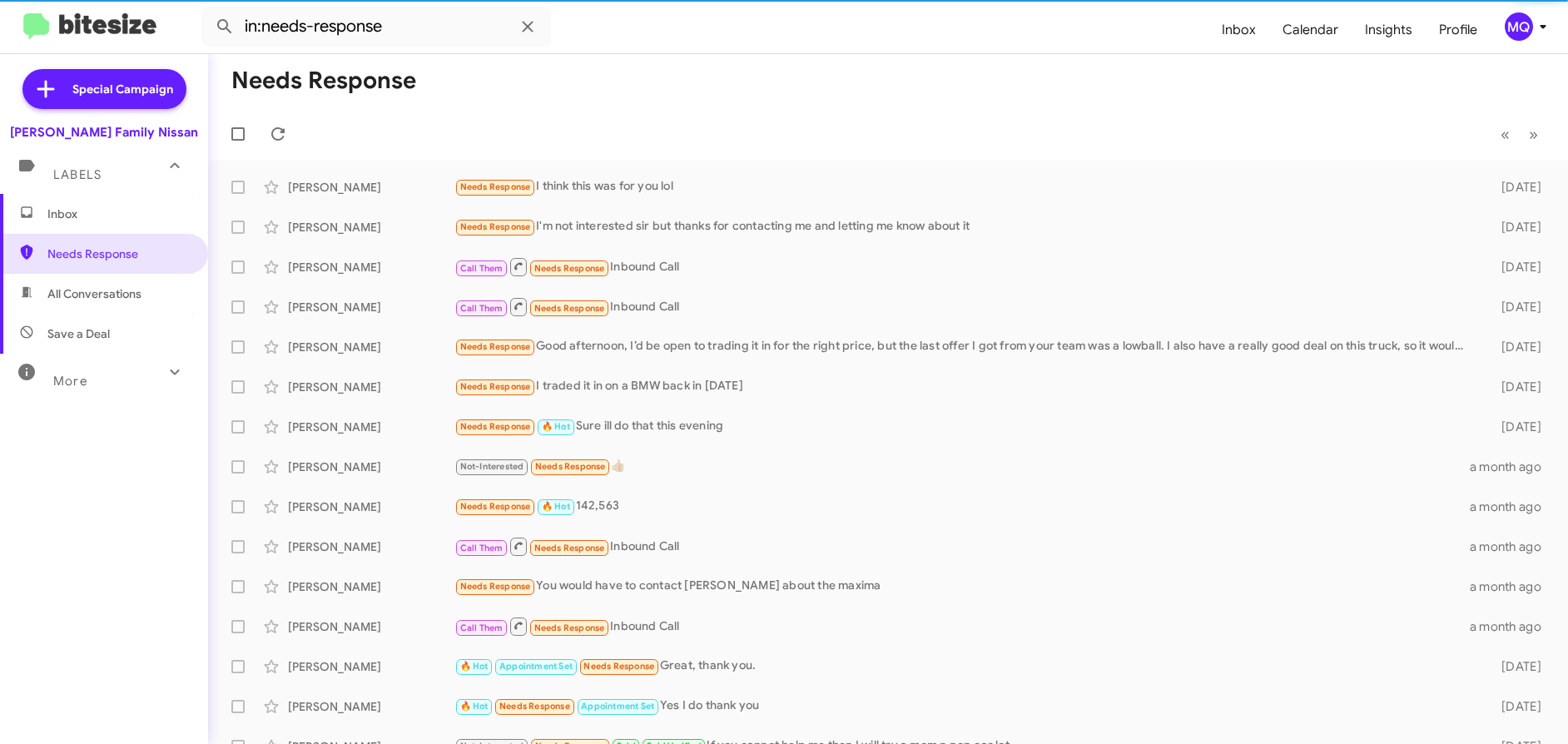
click at [94, 340] on span "Save a Deal" at bounding box center [78, 334] width 62 height 16
type input "in:not-interested"
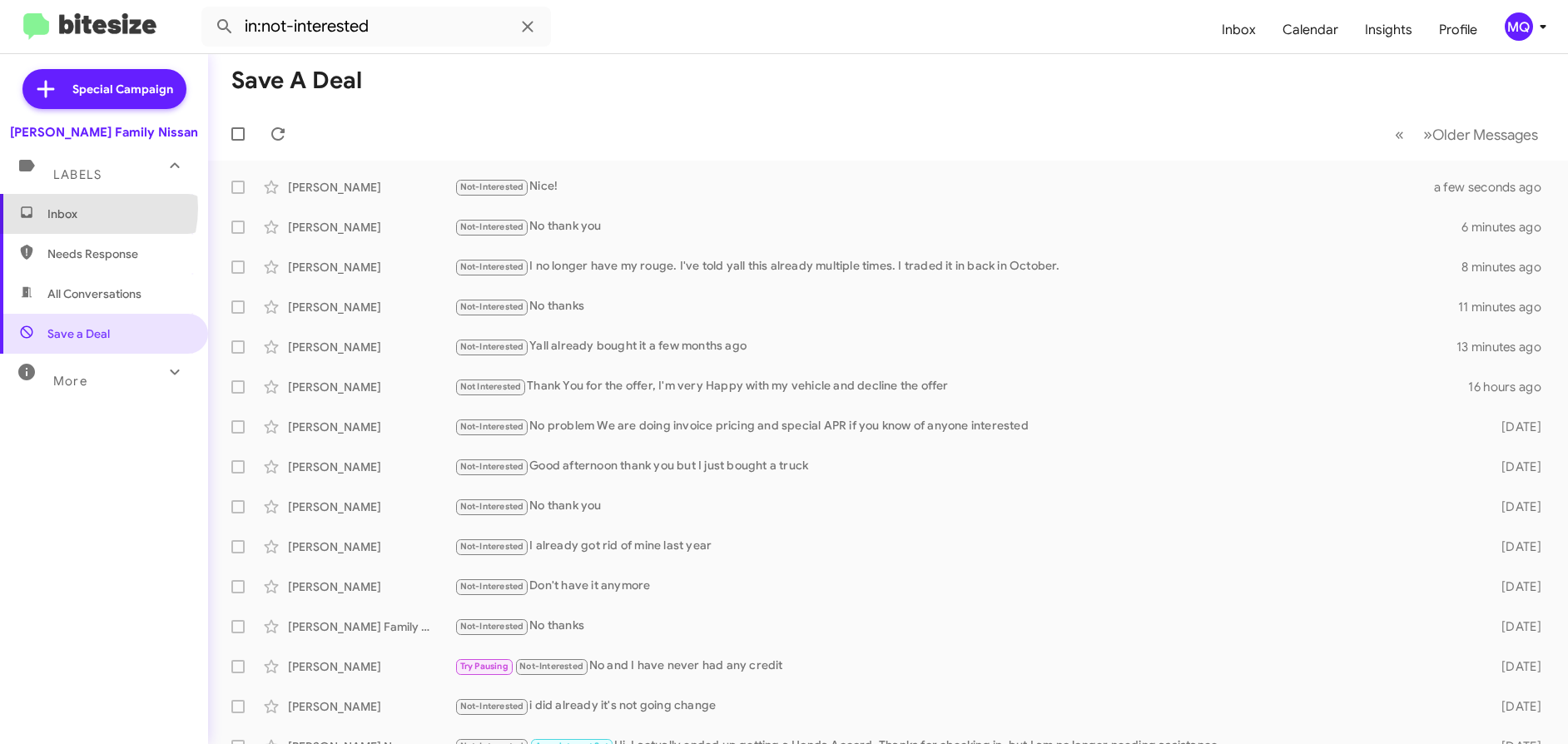
click at [80, 208] on span "Inbox" at bounding box center [118, 214] width 141 height 16
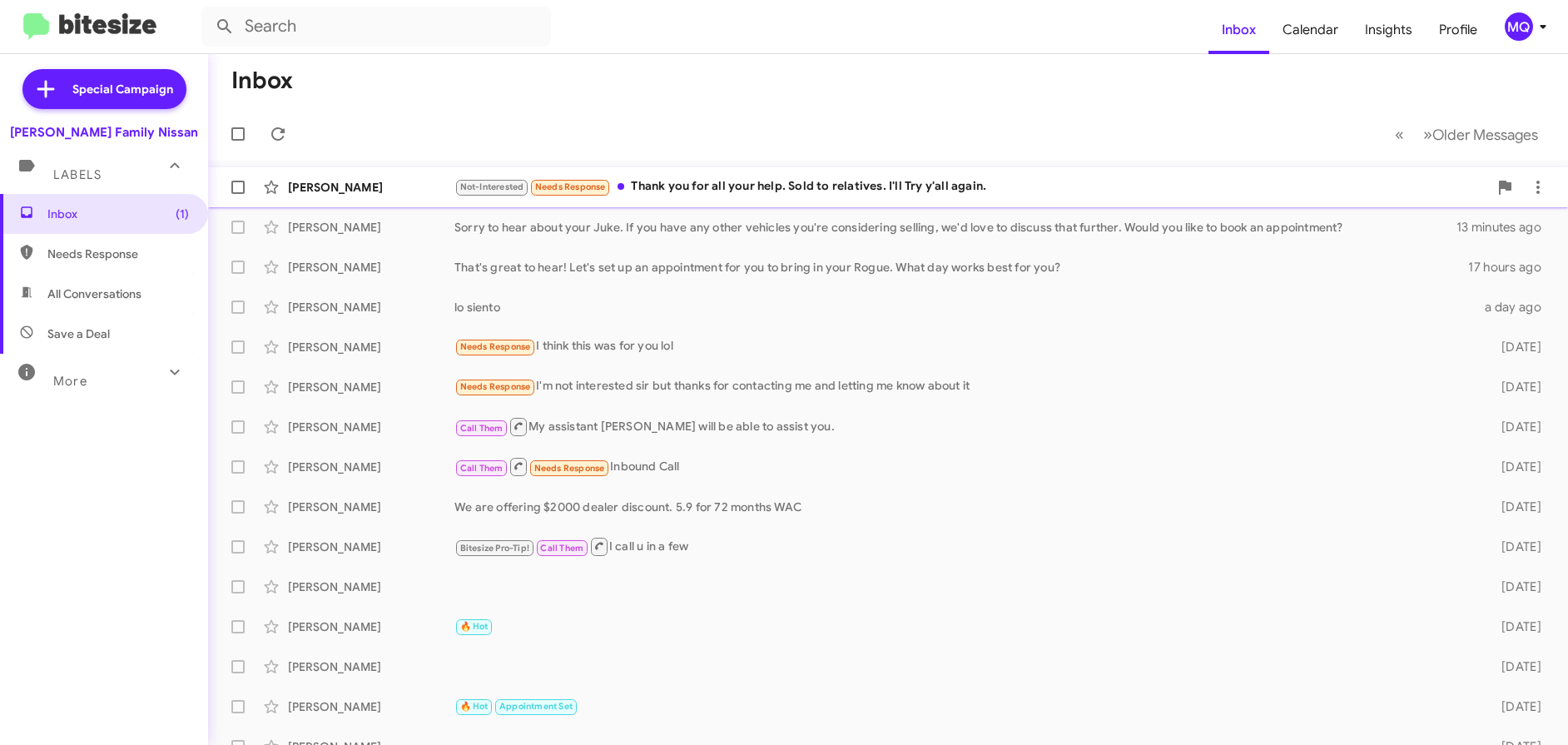
click at [786, 191] on div "Not-Interested Needs Response Thank you for all your help. Sold to relatives. I…" at bounding box center [971, 187] width 1034 height 19
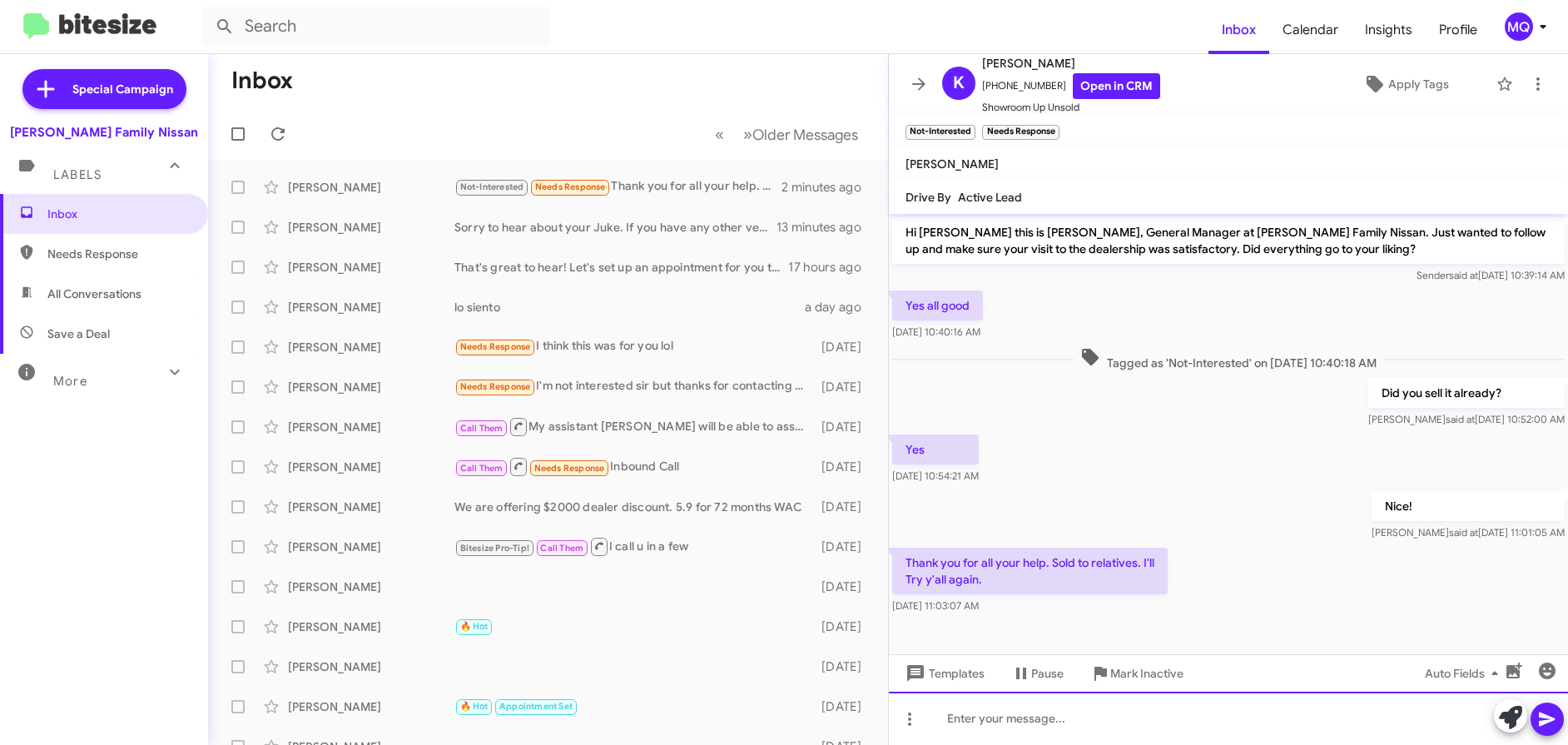
click at [1005, 708] on div at bounding box center [1228, 719] width 679 height 53
click at [1542, 713] on icon at bounding box center [1547, 719] width 20 height 20
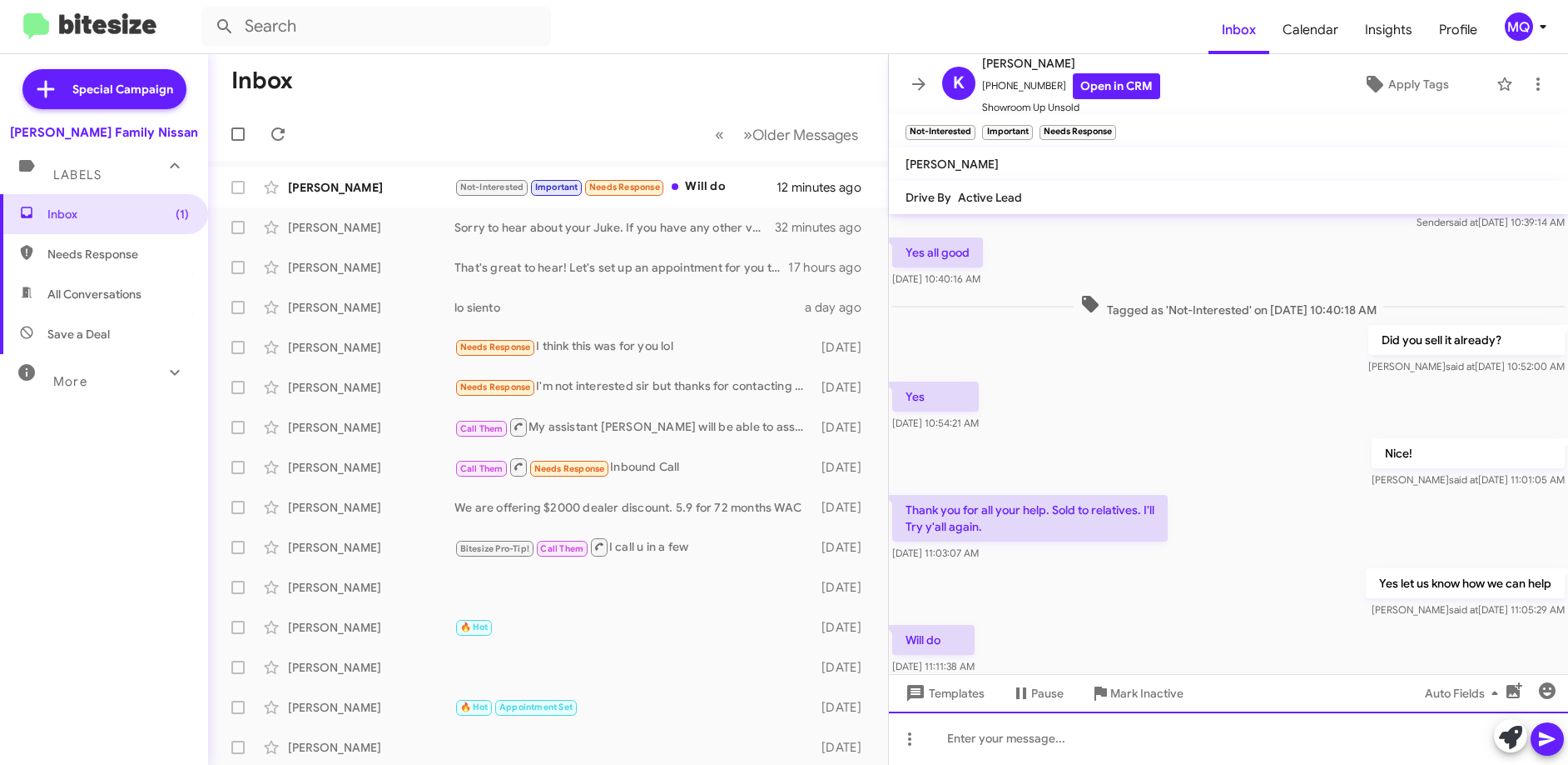
scroll to position [95, 0]
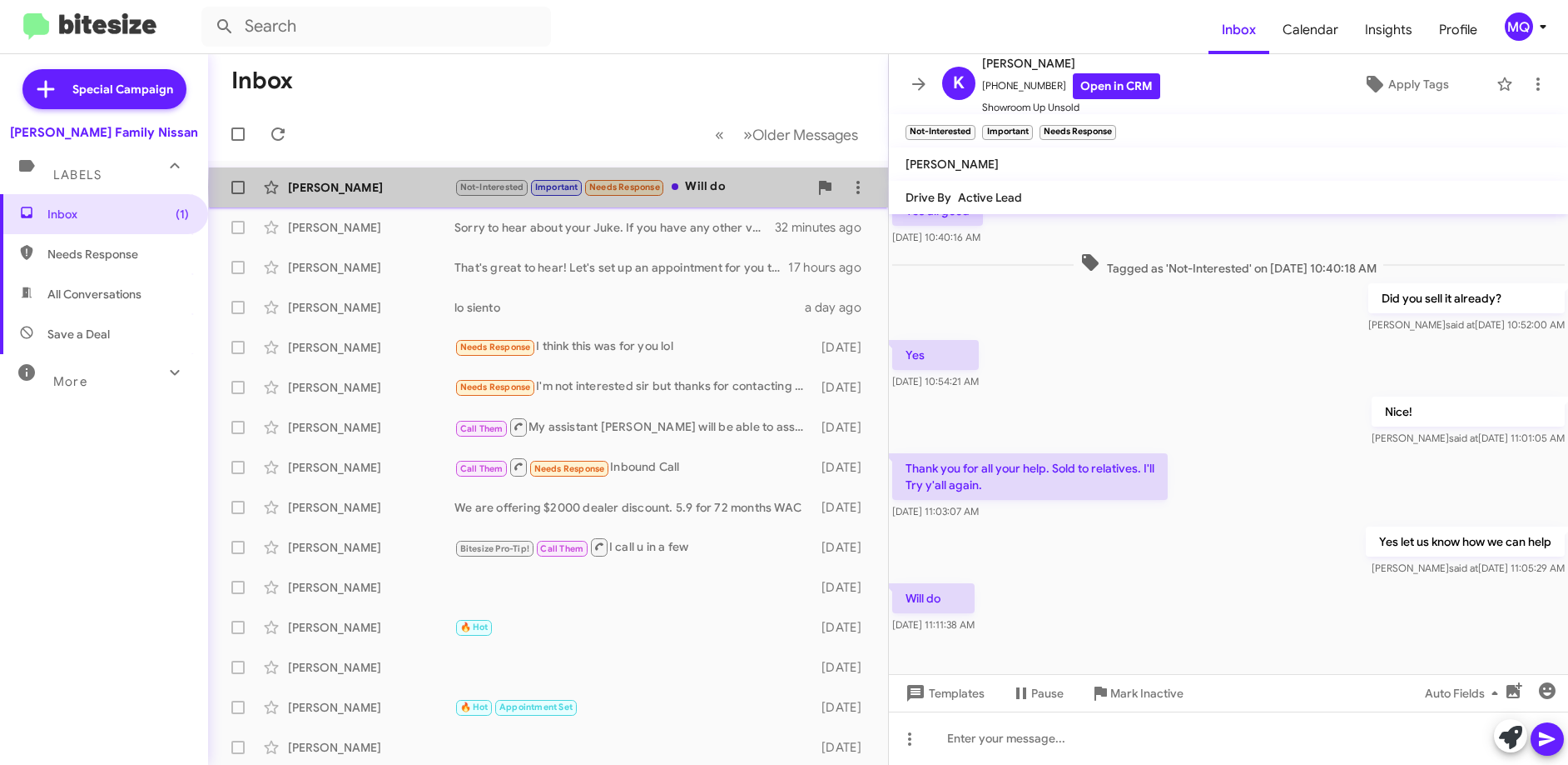
click at [722, 186] on div "Not-Interested Important Needs Response Will do" at bounding box center [631, 187] width 353 height 19
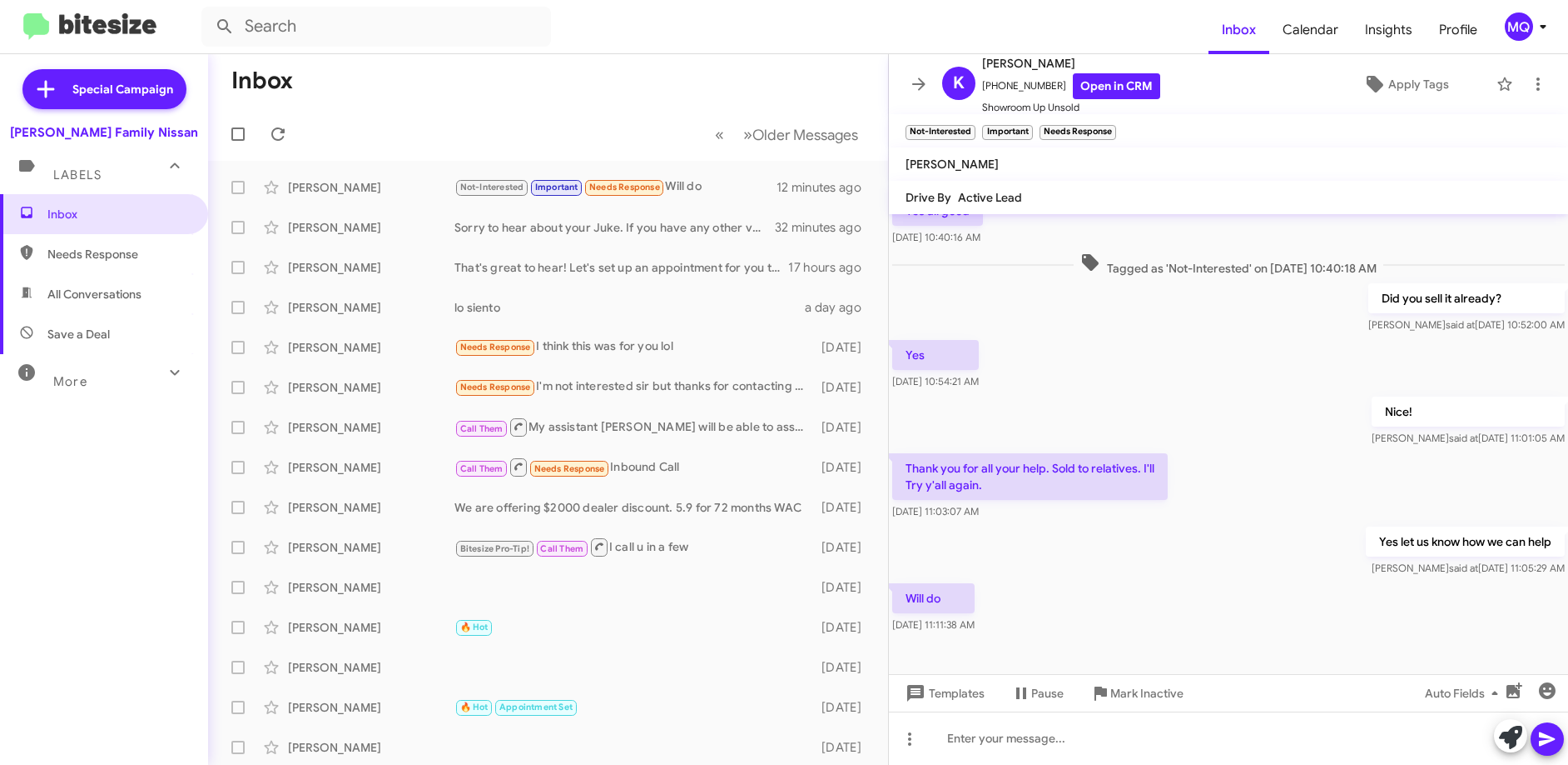
click at [120, 257] on span "Needs Response" at bounding box center [118, 254] width 141 height 16
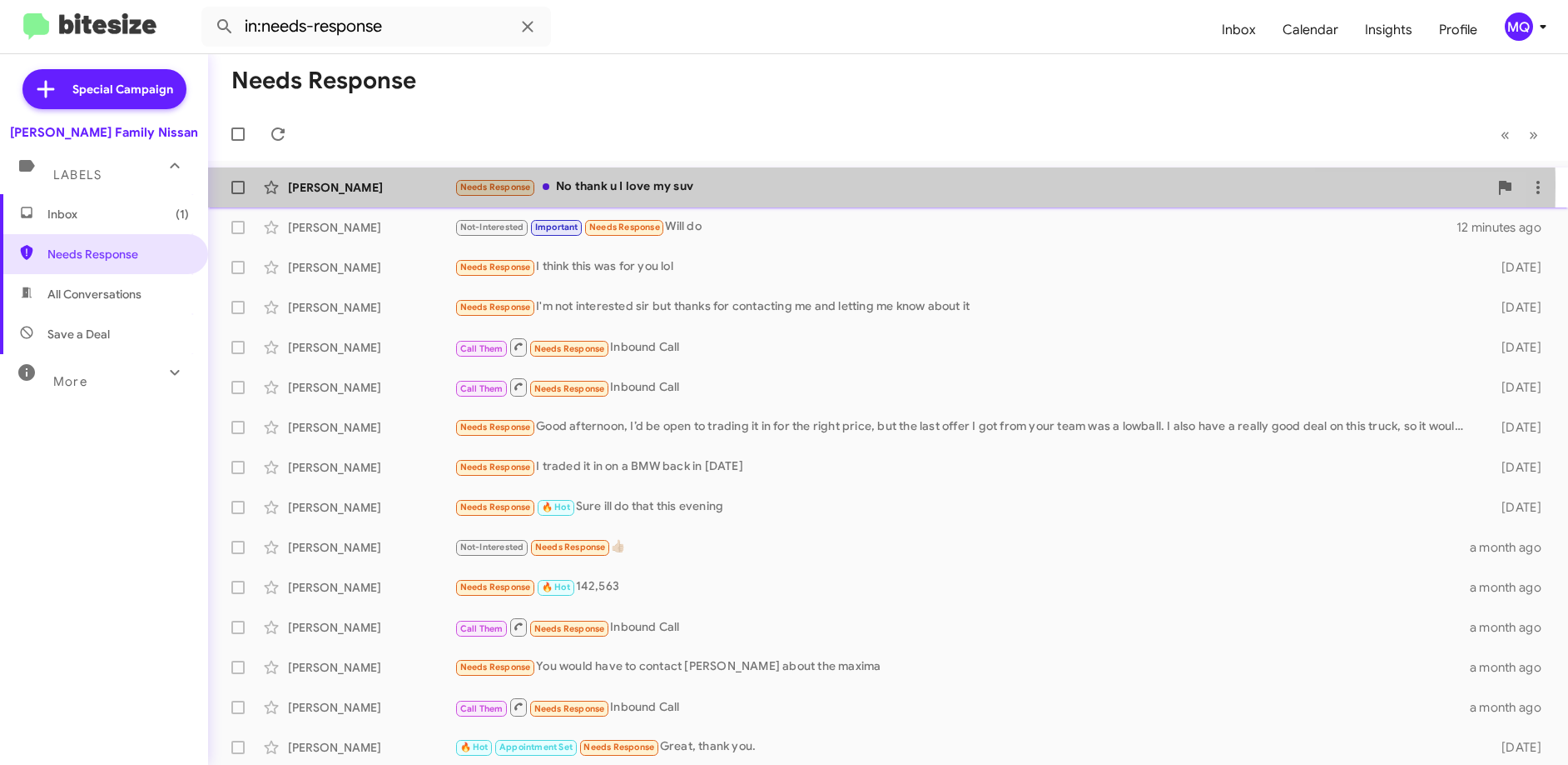
click at [695, 185] on div "Needs Response No thank u I love my suv" at bounding box center [971, 187] width 1034 height 19
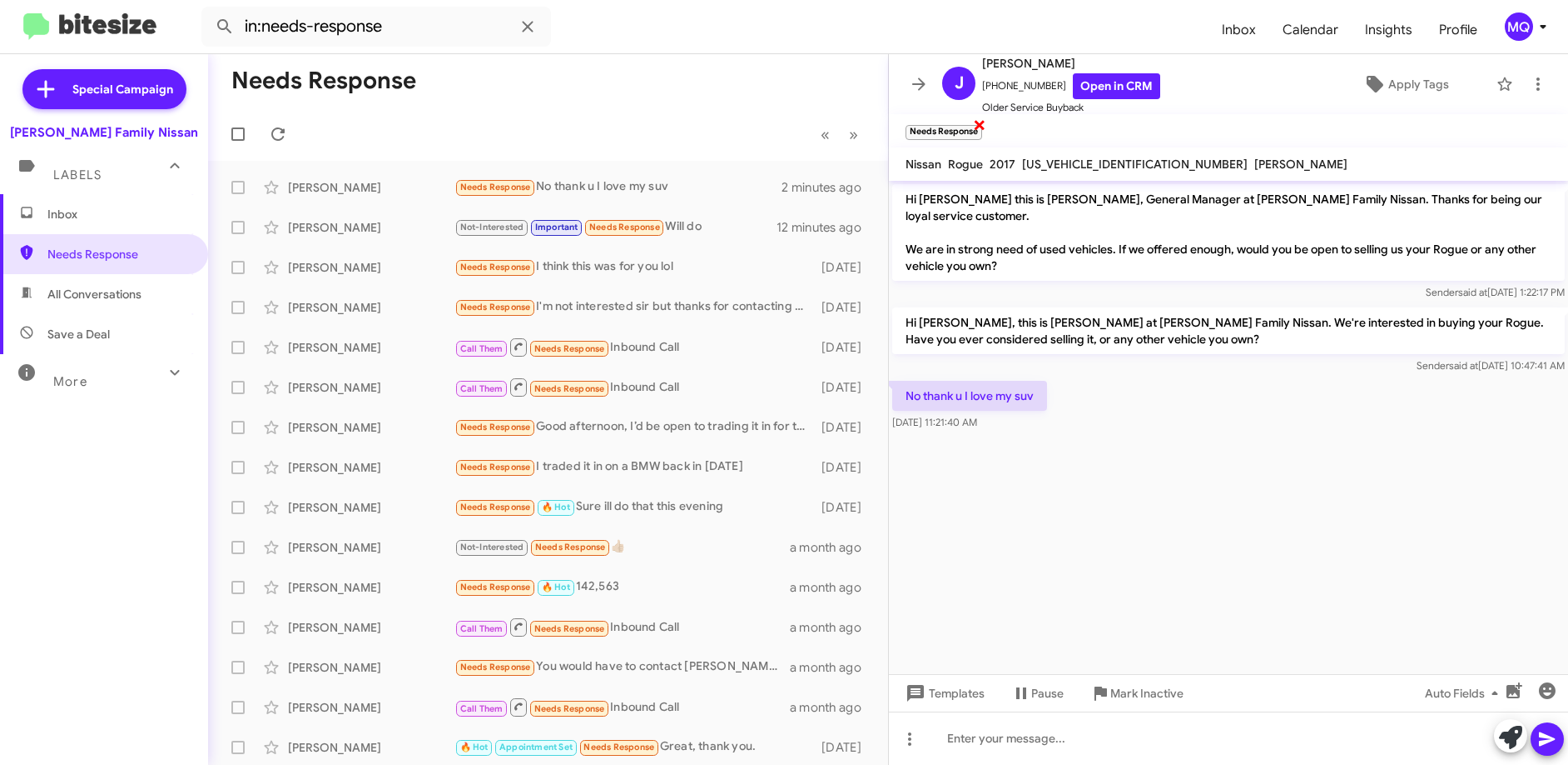
click at [980, 125] on span "×" at bounding box center [979, 123] width 13 height 20
click at [1402, 92] on span "Apply Tags" at bounding box center [1419, 84] width 60 height 30
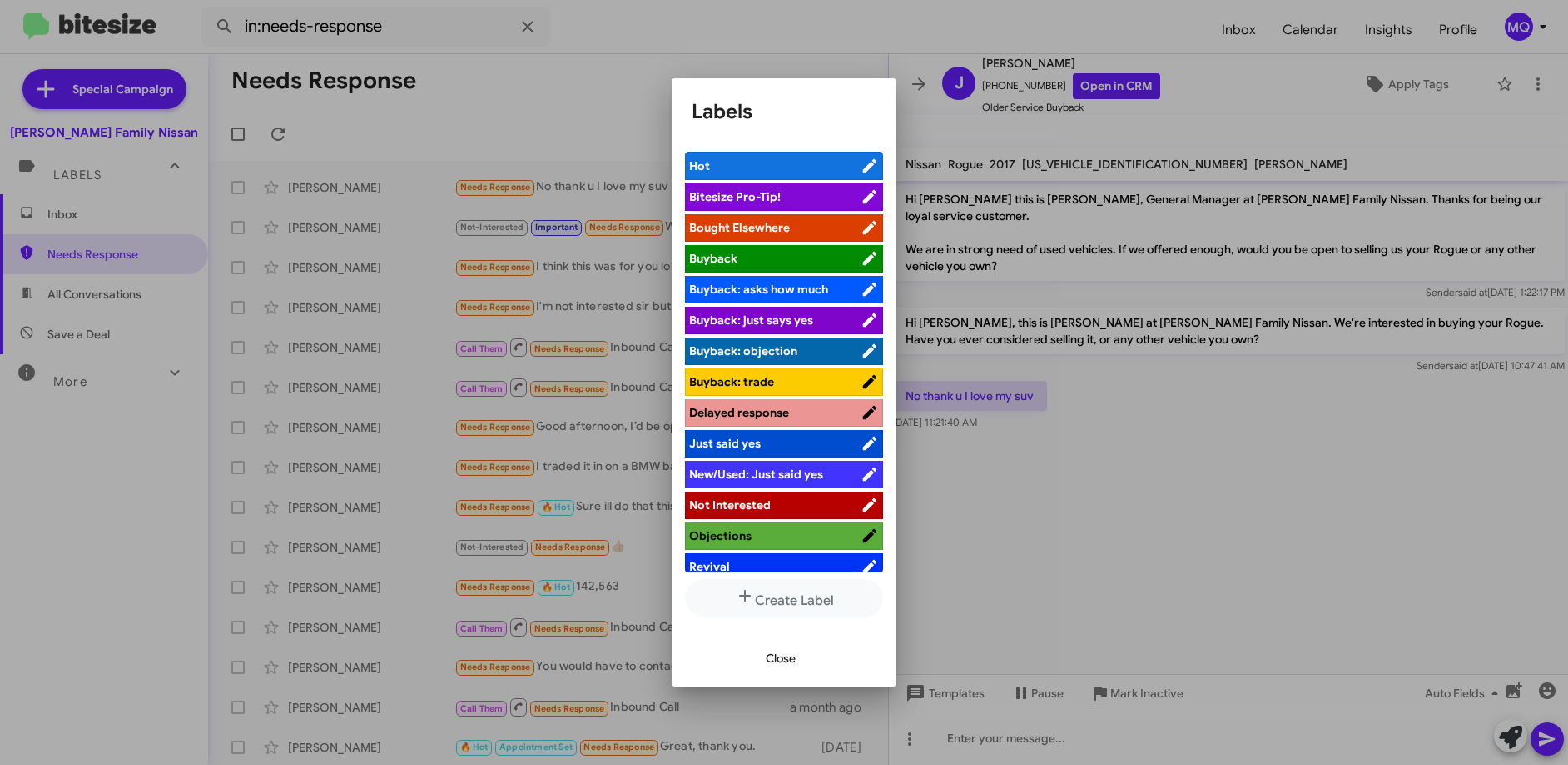
click at [765, 499] on span "Not Interested" at bounding box center [730, 505] width 82 height 15
click at [772, 662] on span "Close" at bounding box center [780, 658] width 30 height 30
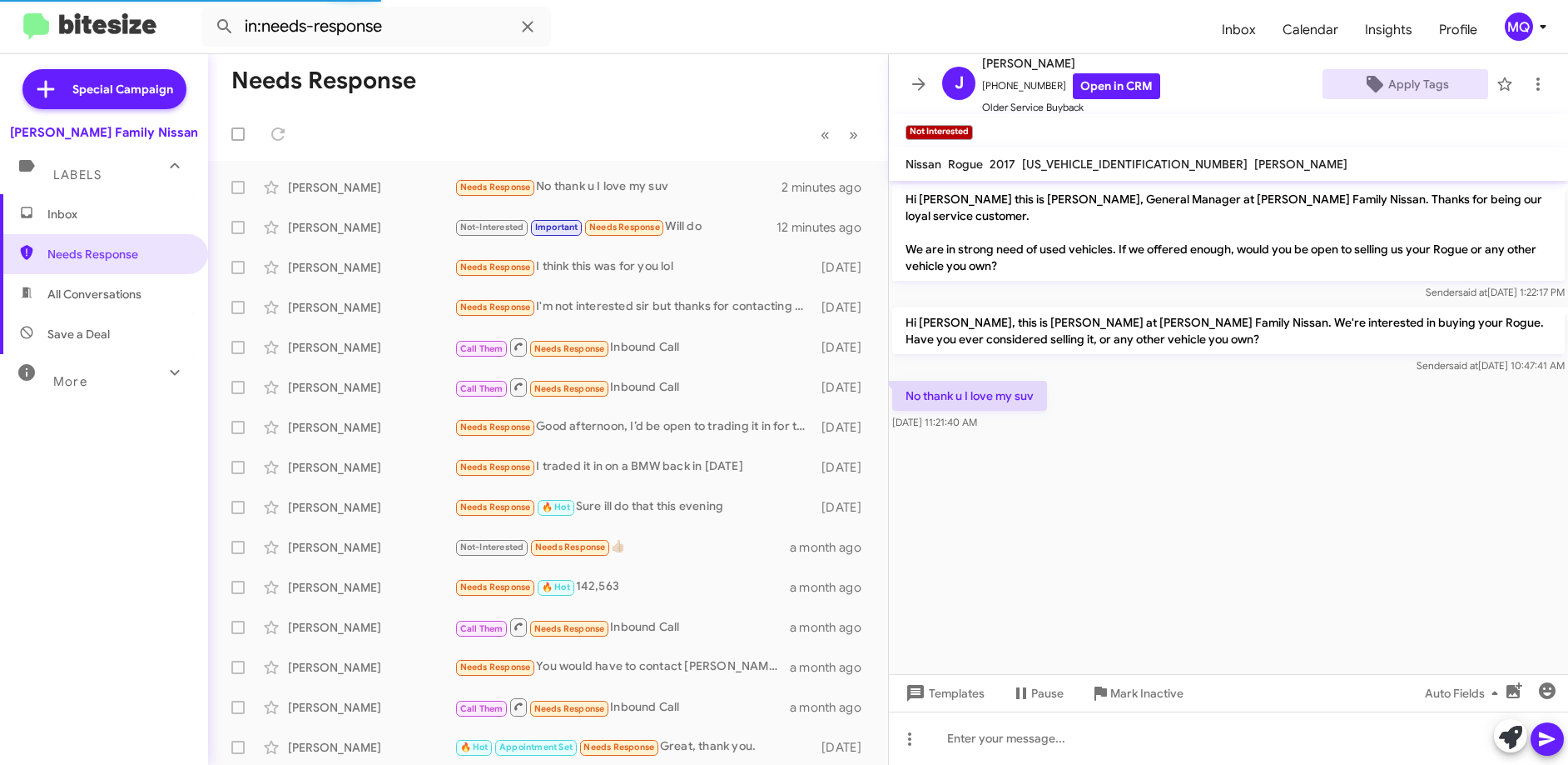
click at [84, 303] on span "All Conversations" at bounding box center [103, 294] width 208 height 40
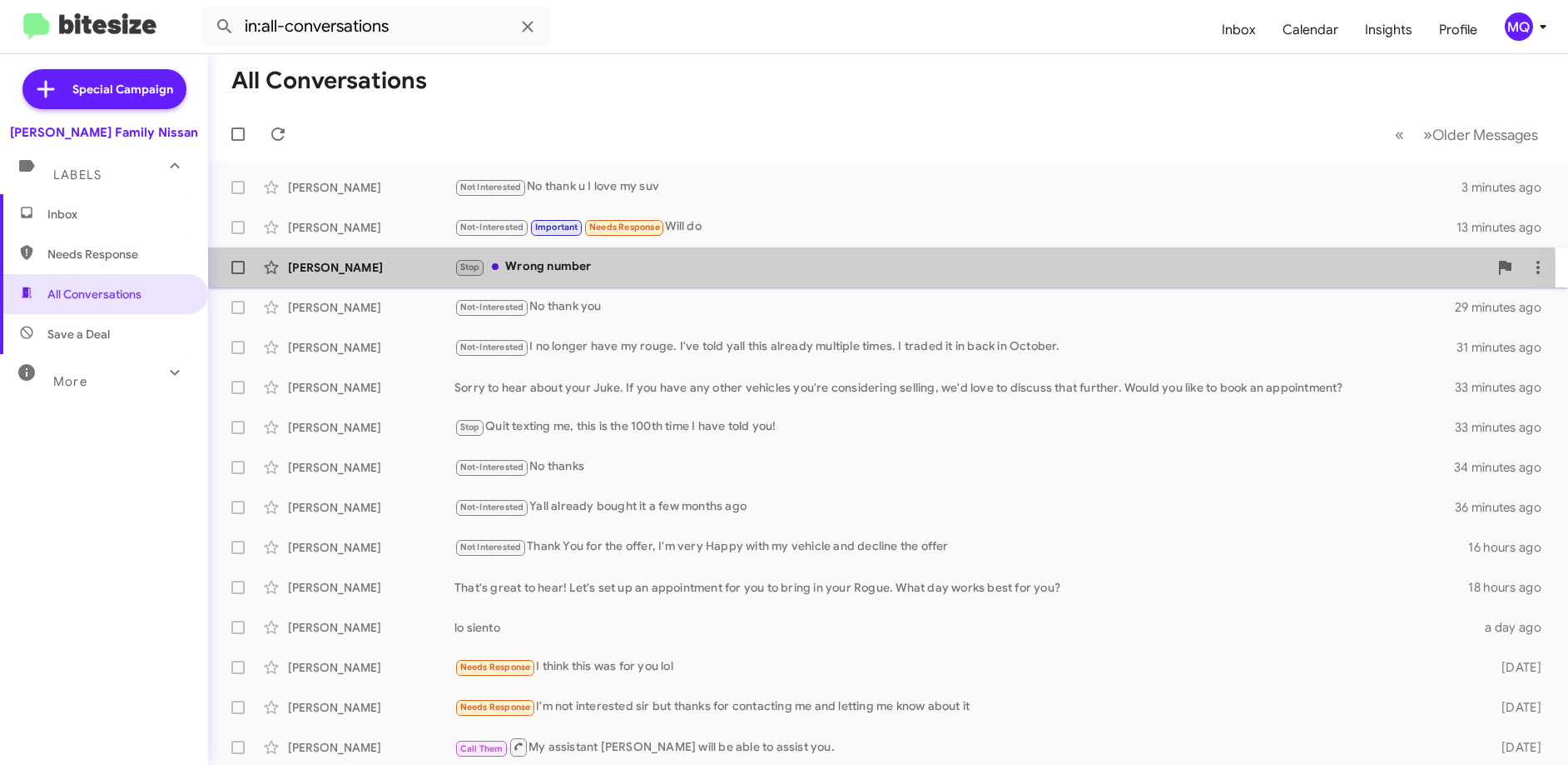
click at [594, 273] on div "Stop Wrong number" at bounding box center [971, 266] width 1034 height 19
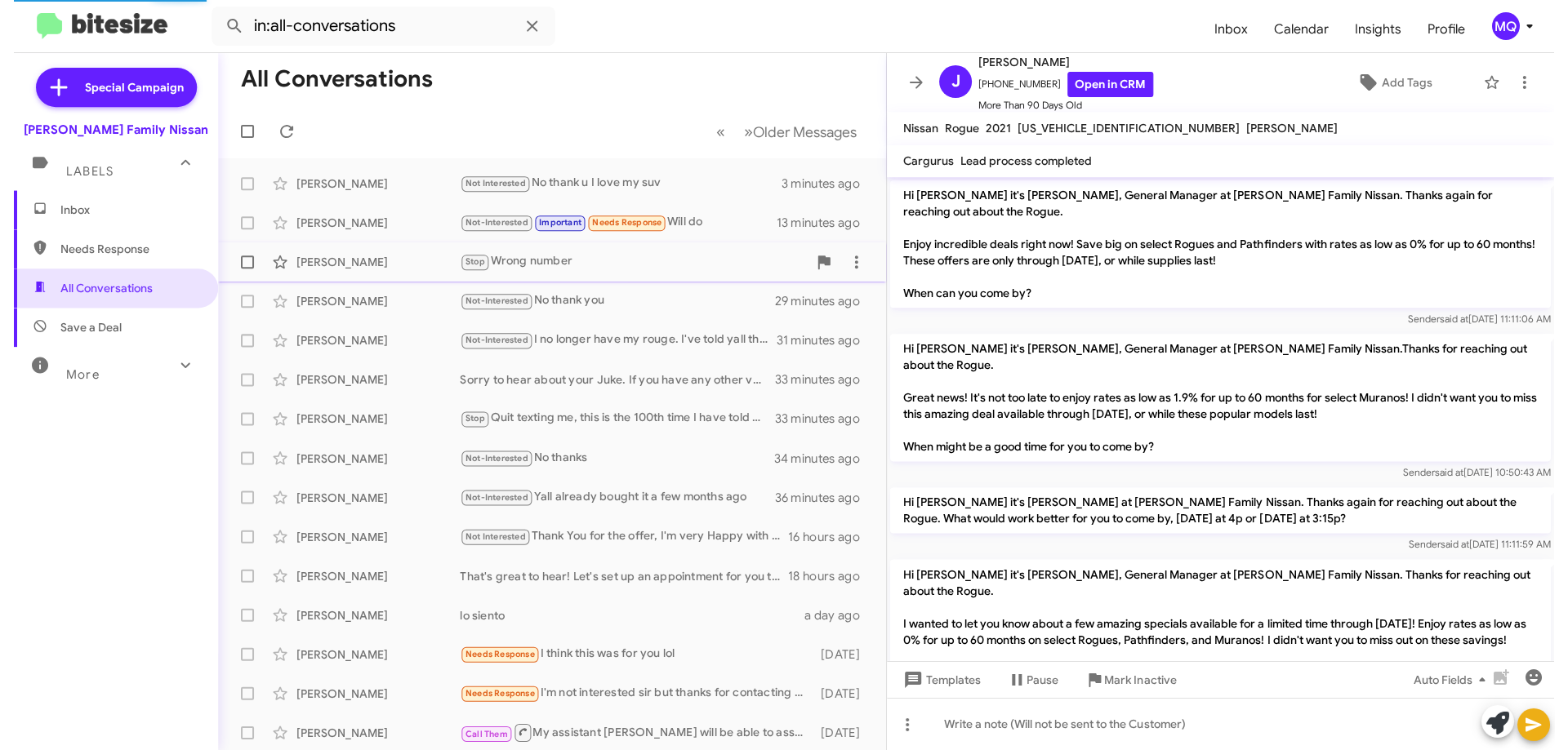
scroll to position [1428, 0]
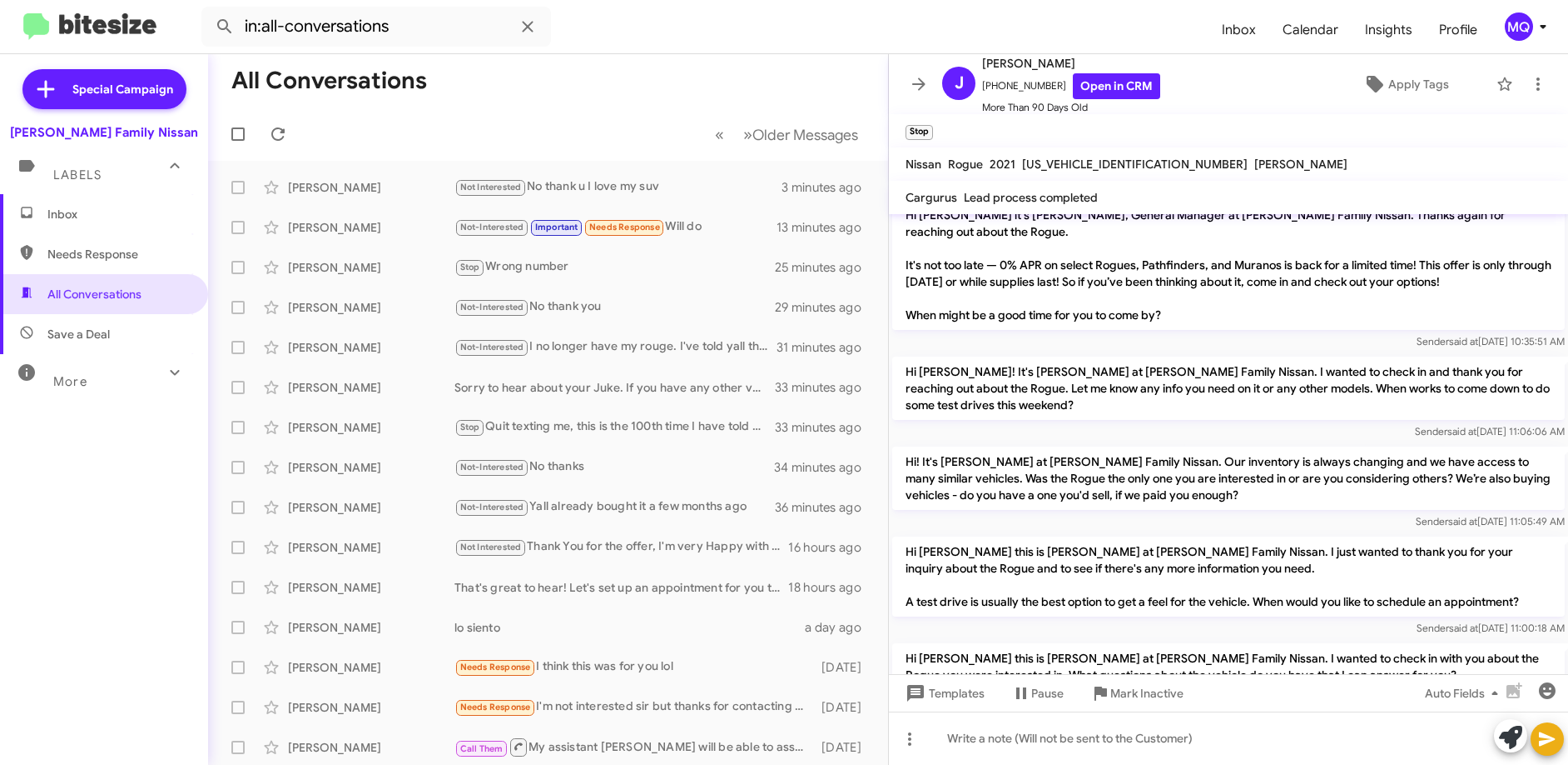
click at [69, 344] on span "Save a Deal" at bounding box center [103, 334] width 208 height 40
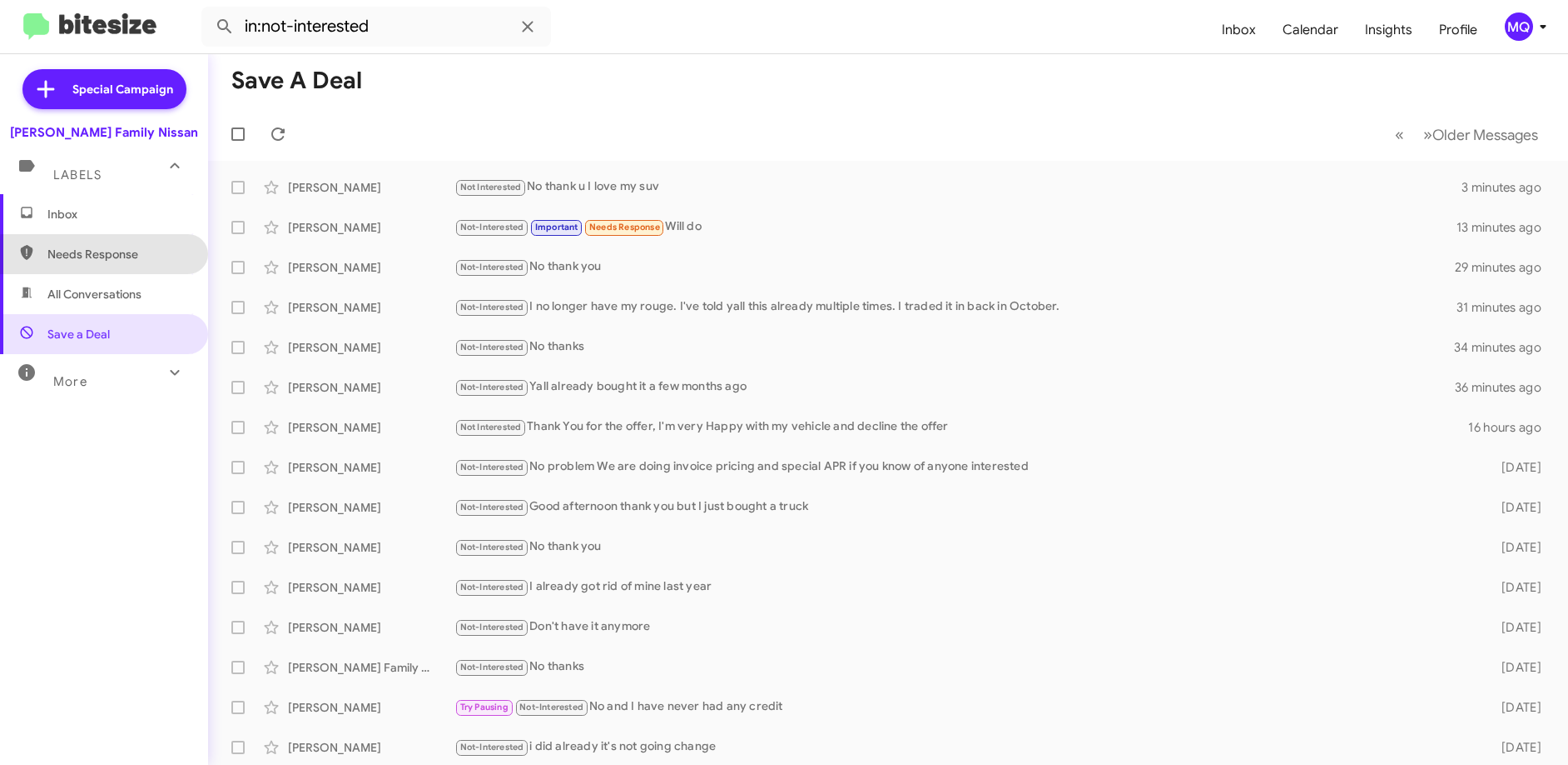
click at [122, 255] on span "Needs Response" at bounding box center [118, 254] width 141 height 16
type input "in:needs-response"
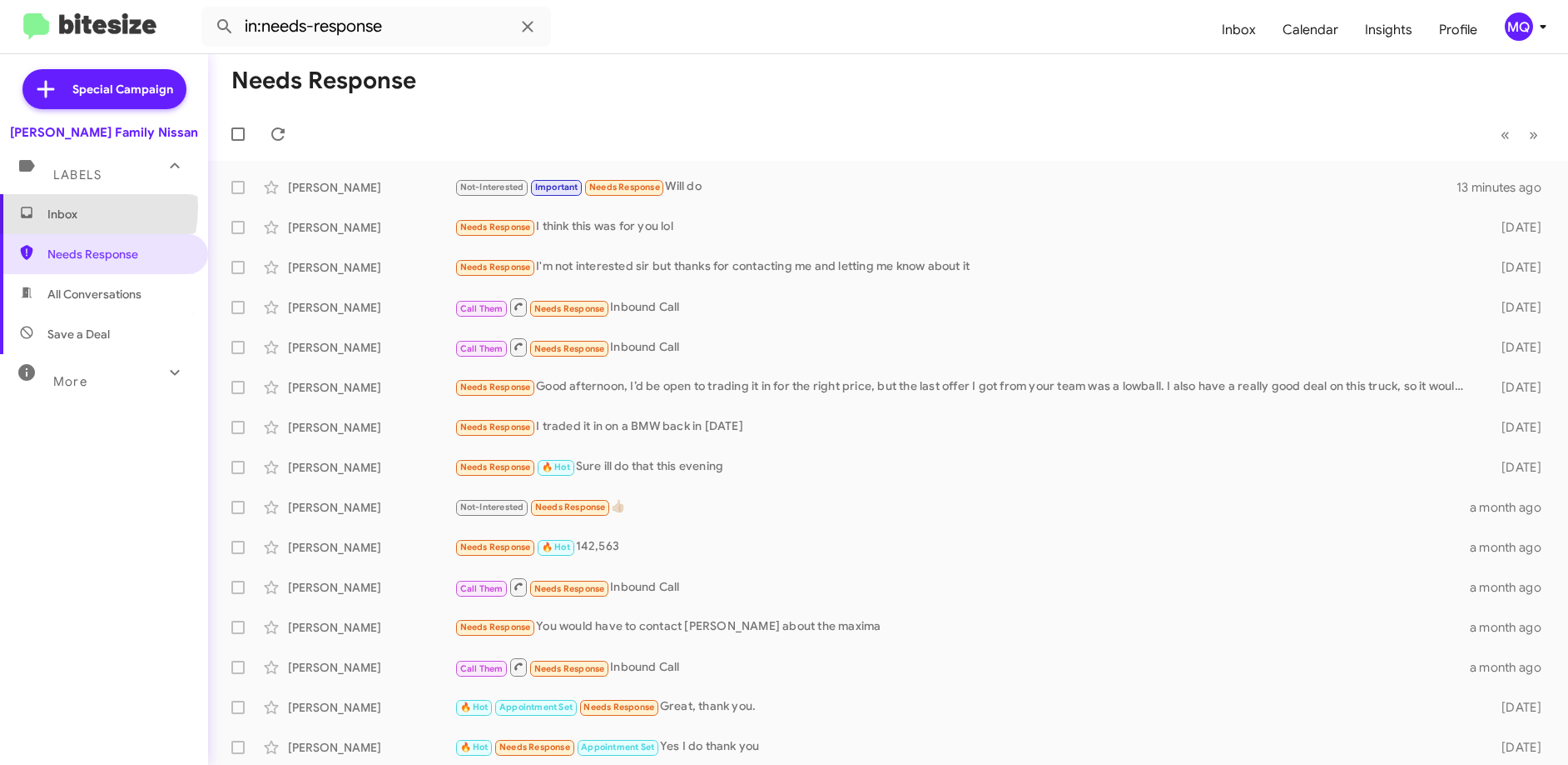
click at [53, 206] on span "Inbox" at bounding box center [118, 214] width 141 height 16
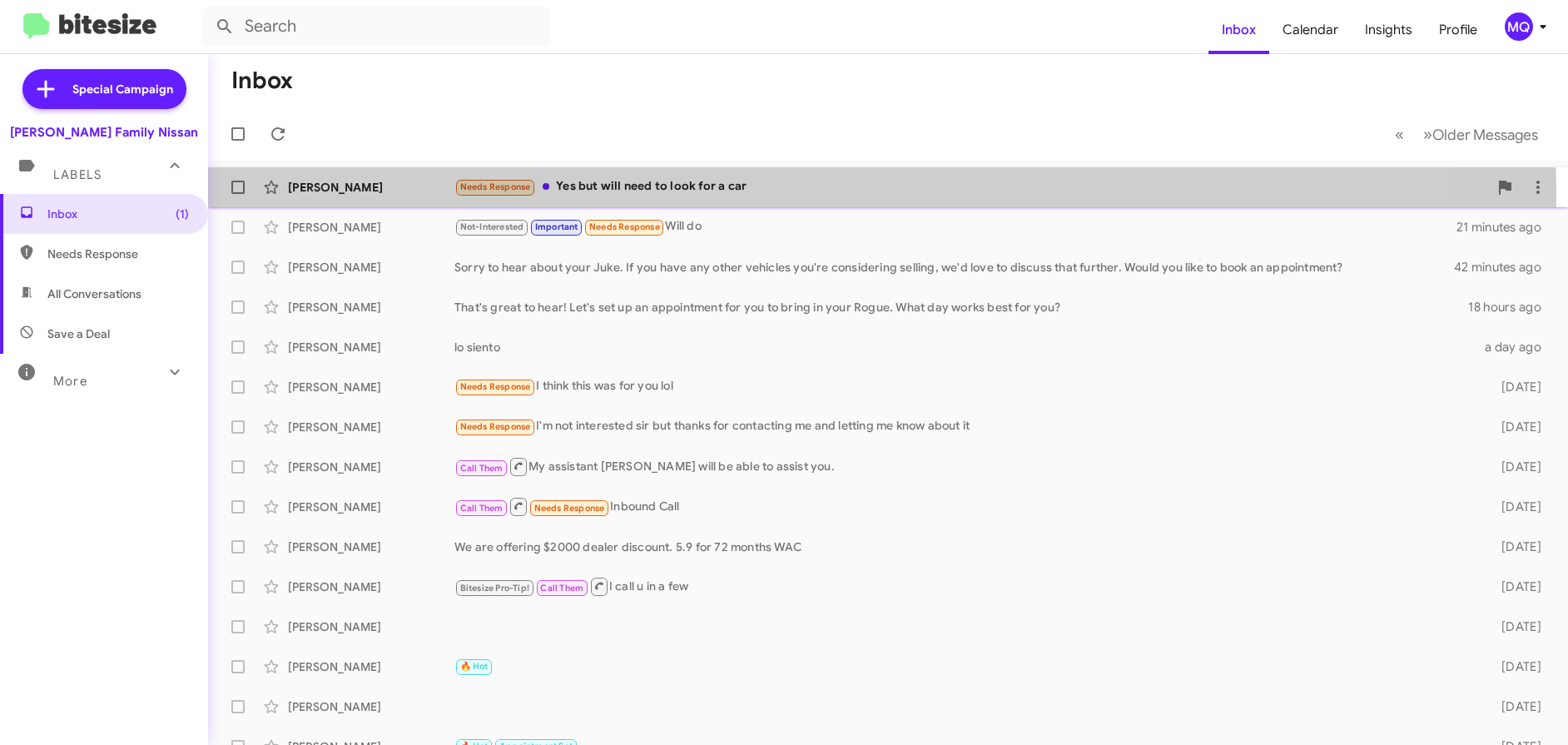
click at [657, 195] on div "Needs Response Yes but will need to look for a car" at bounding box center [971, 187] width 1034 height 19
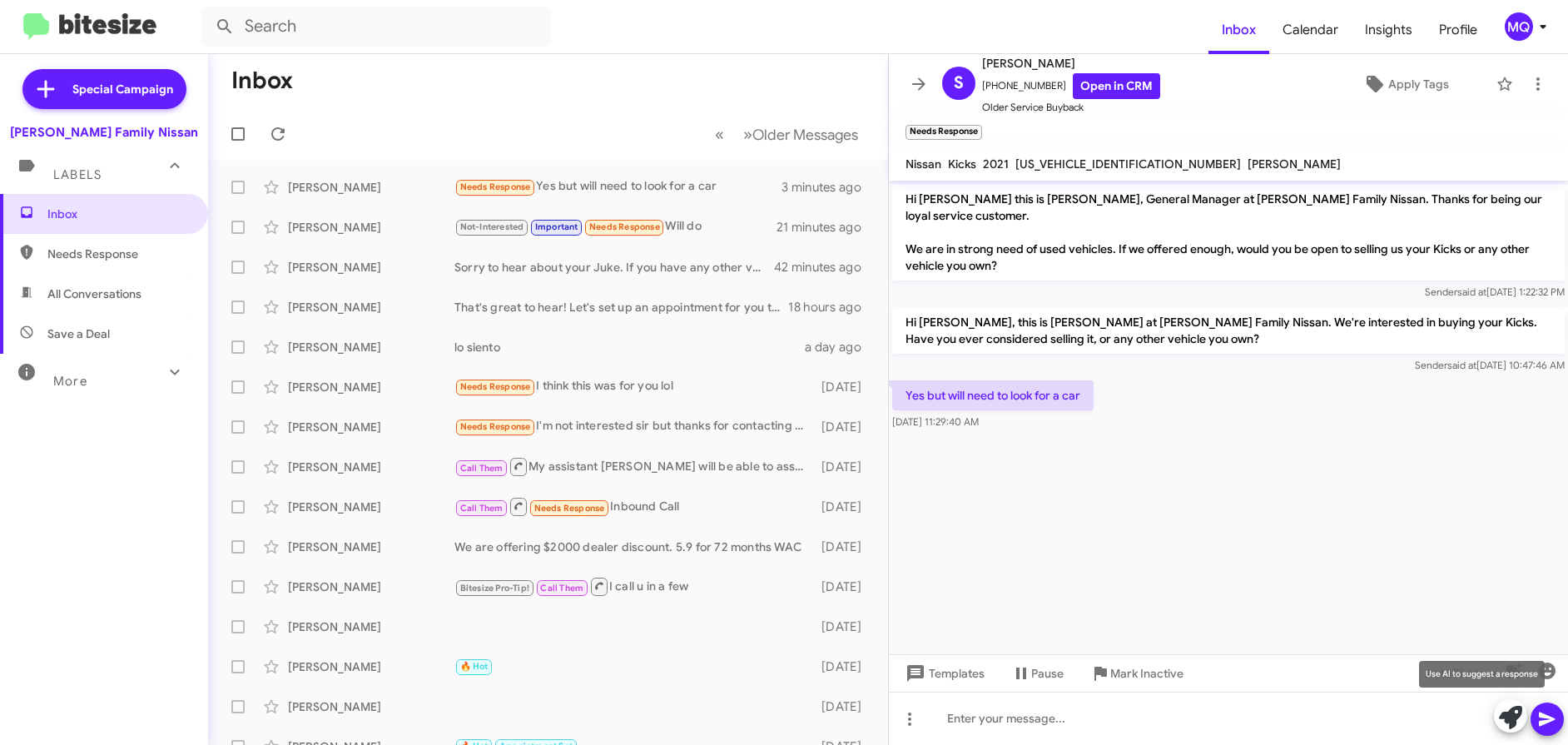
click at [1509, 715] on icon at bounding box center [1510, 717] width 23 height 23
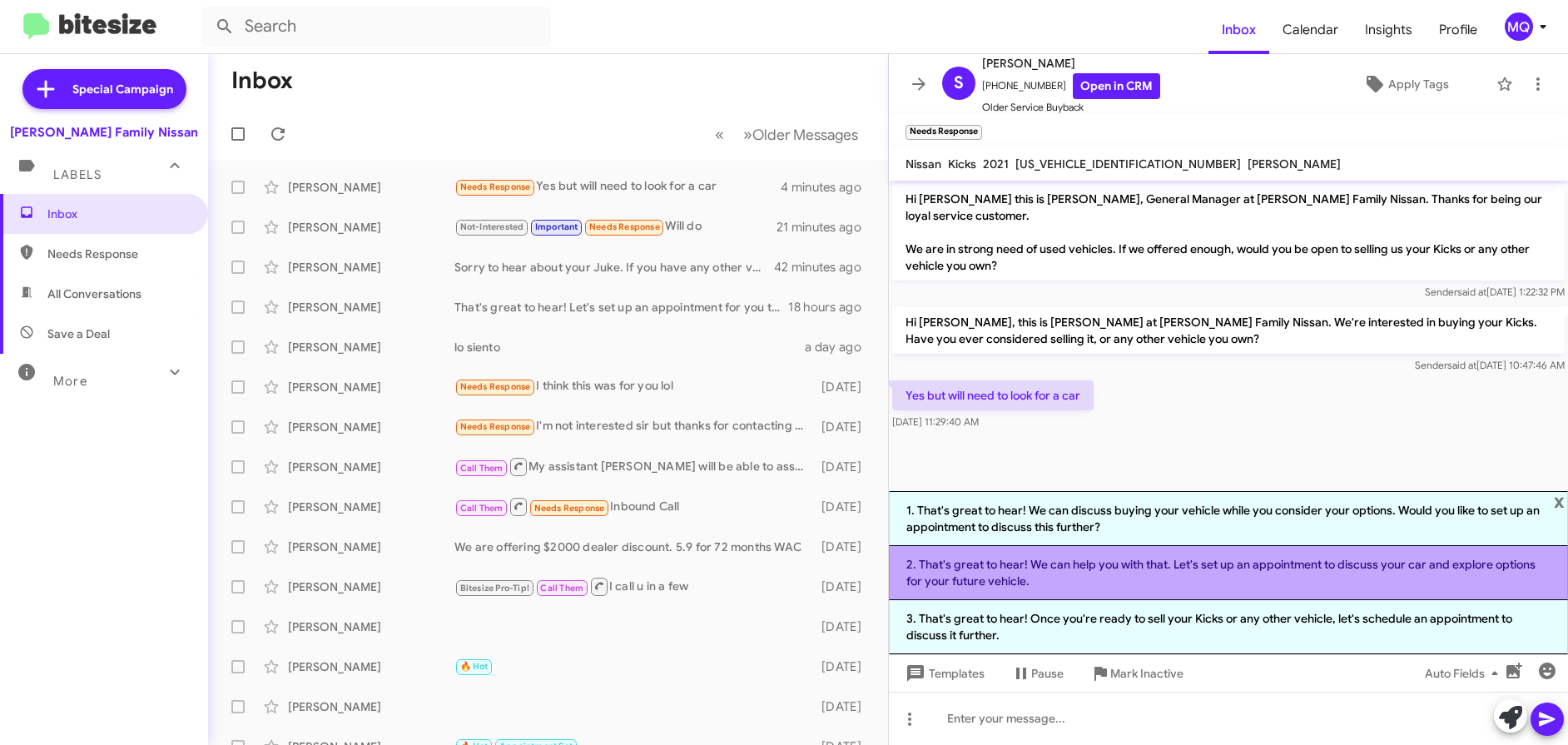
click at [1134, 574] on li "2. That's great to hear! We can help you with that. Let's set up an appointment…" at bounding box center [1228, 573] width 679 height 54
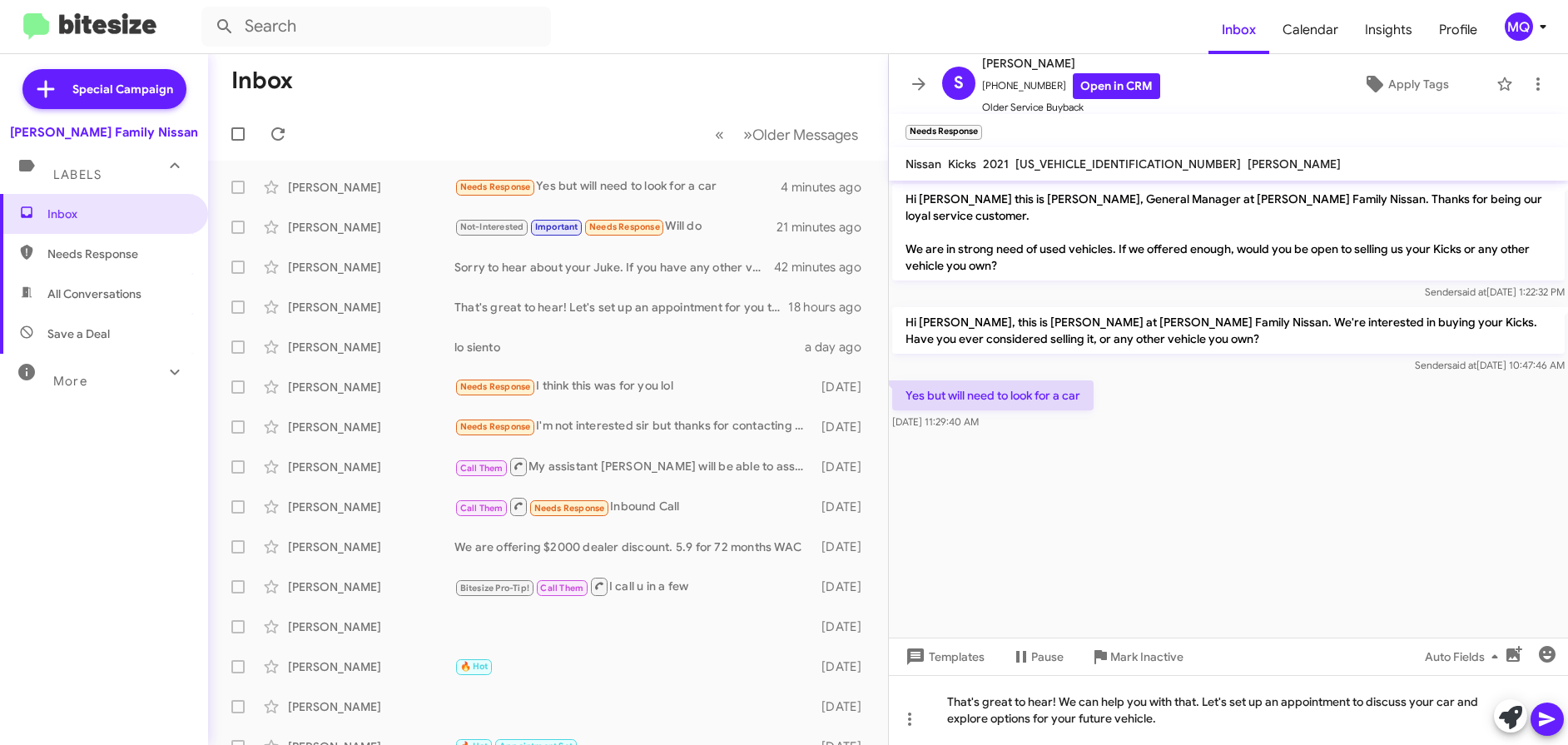
click at [1549, 717] on icon at bounding box center [1547, 719] width 20 height 20
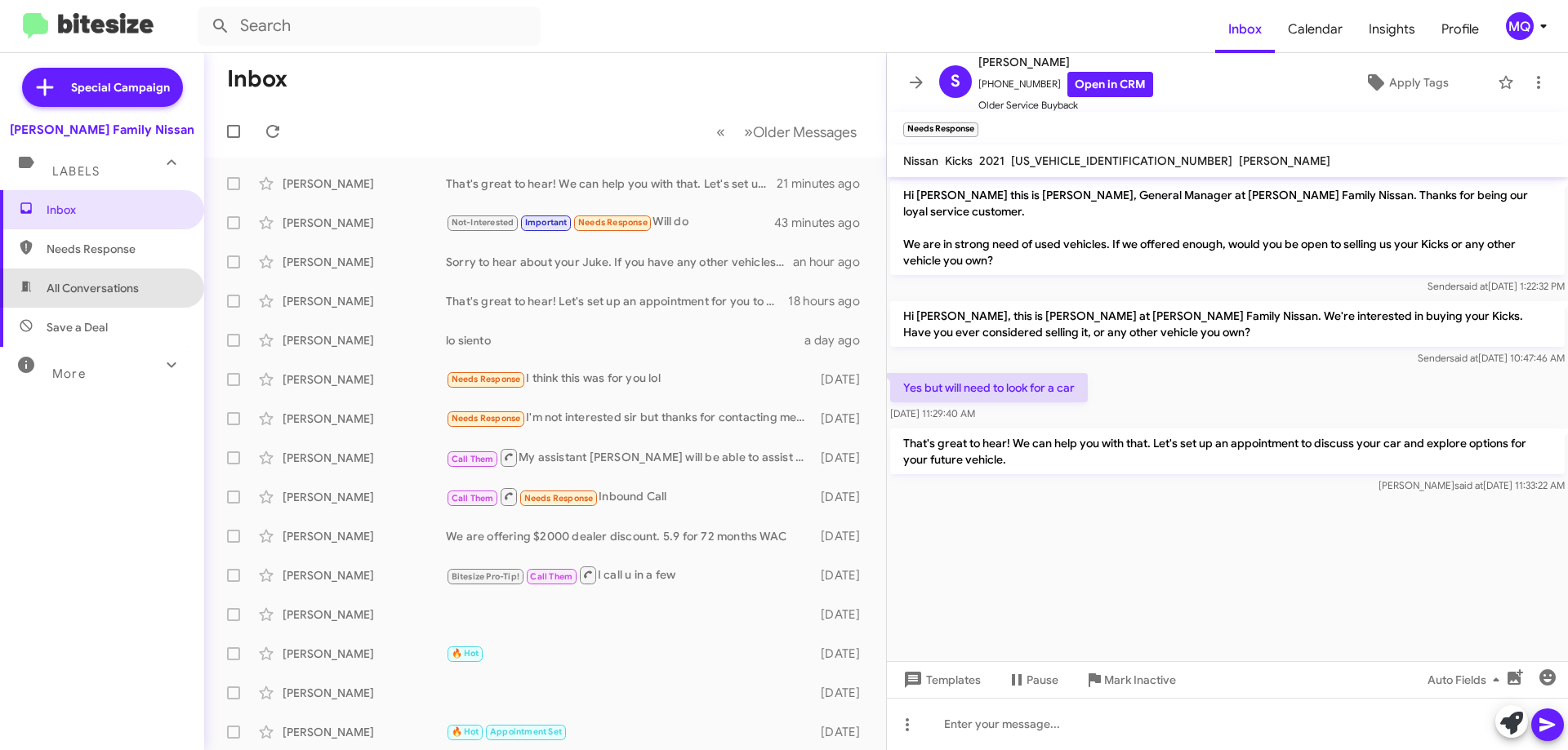
click at [106, 291] on span "All Conversations" at bounding box center [92, 287] width 92 height 16
type input "in:all-conversations"
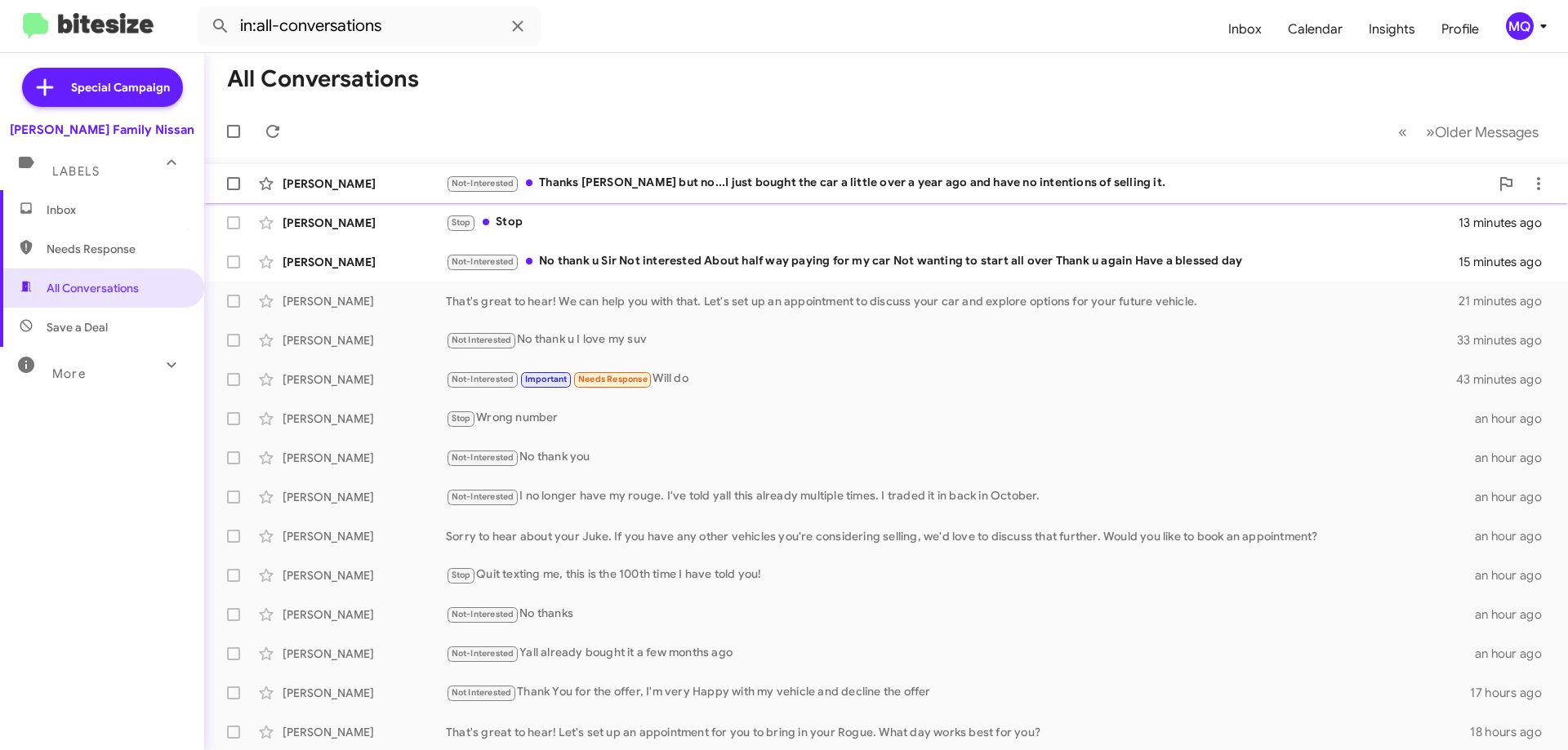
click at [695, 188] on div "Not-Interested Thanks [PERSON_NAME] but no...I just bought the car a little ove…" at bounding box center [968, 183] width 1044 height 19
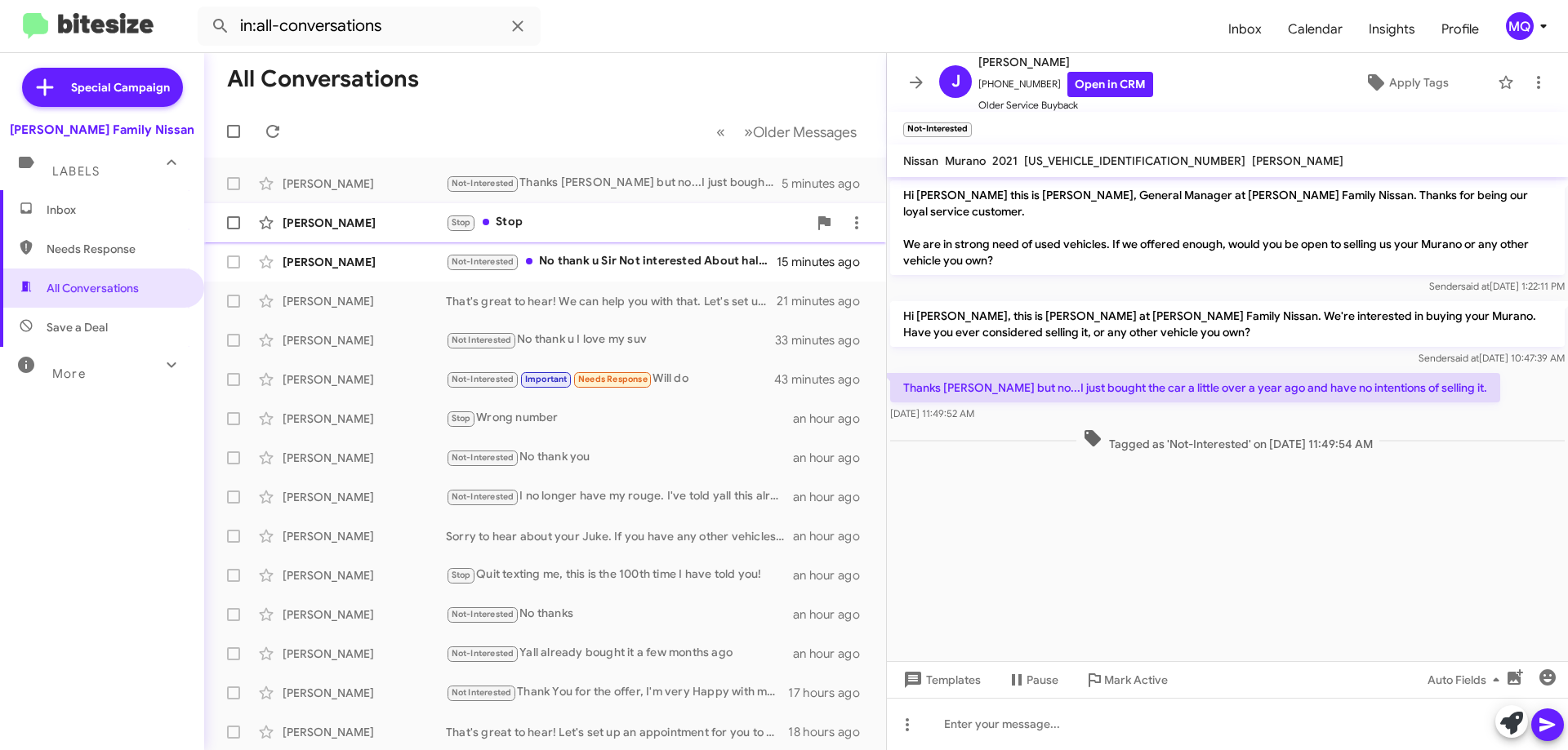
click at [604, 227] on div "Stop Stop" at bounding box center [627, 222] width 362 height 19
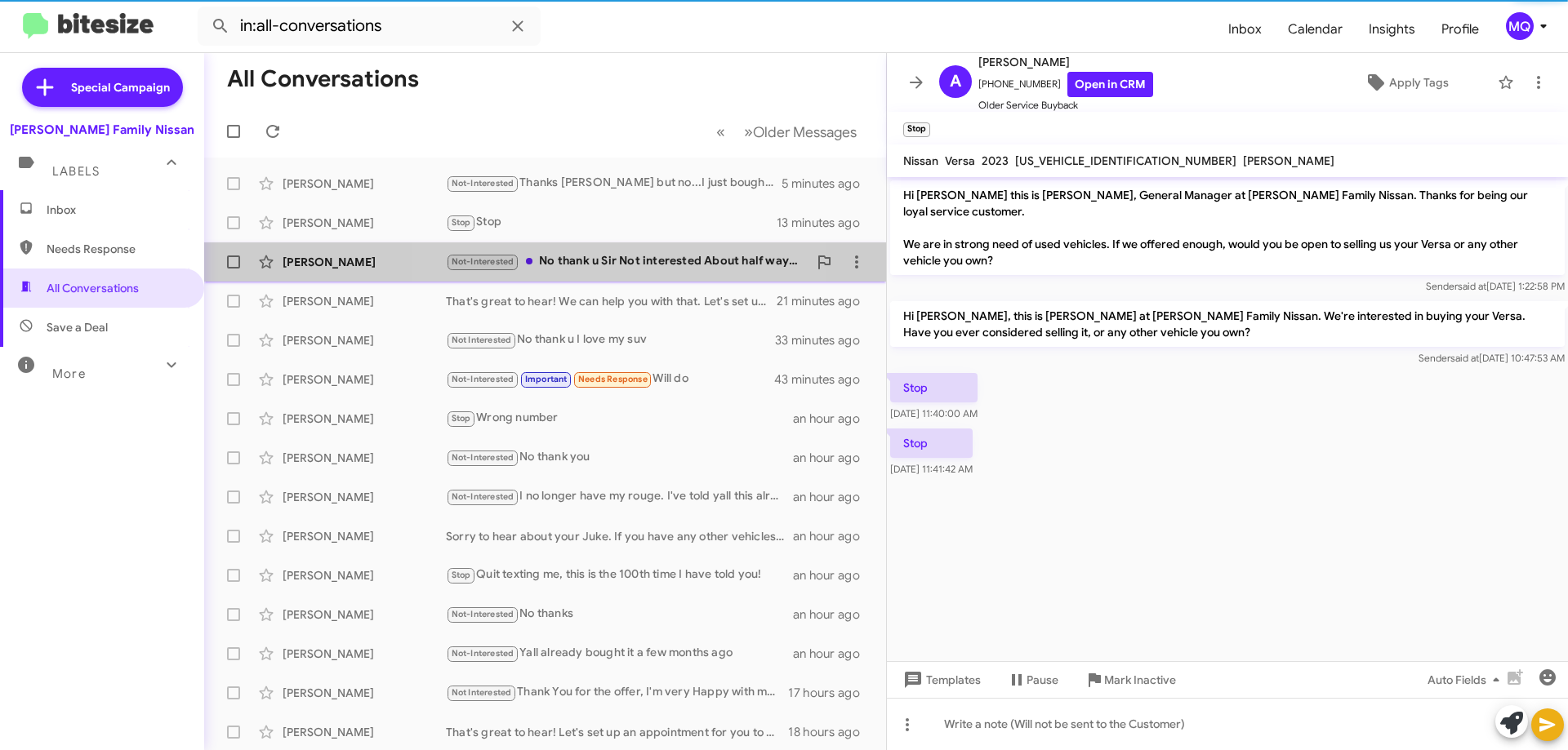
click at [638, 264] on div "Not-Interested No thank u Sir Not interested About half way paying for my car N…" at bounding box center [627, 261] width 362 height 19
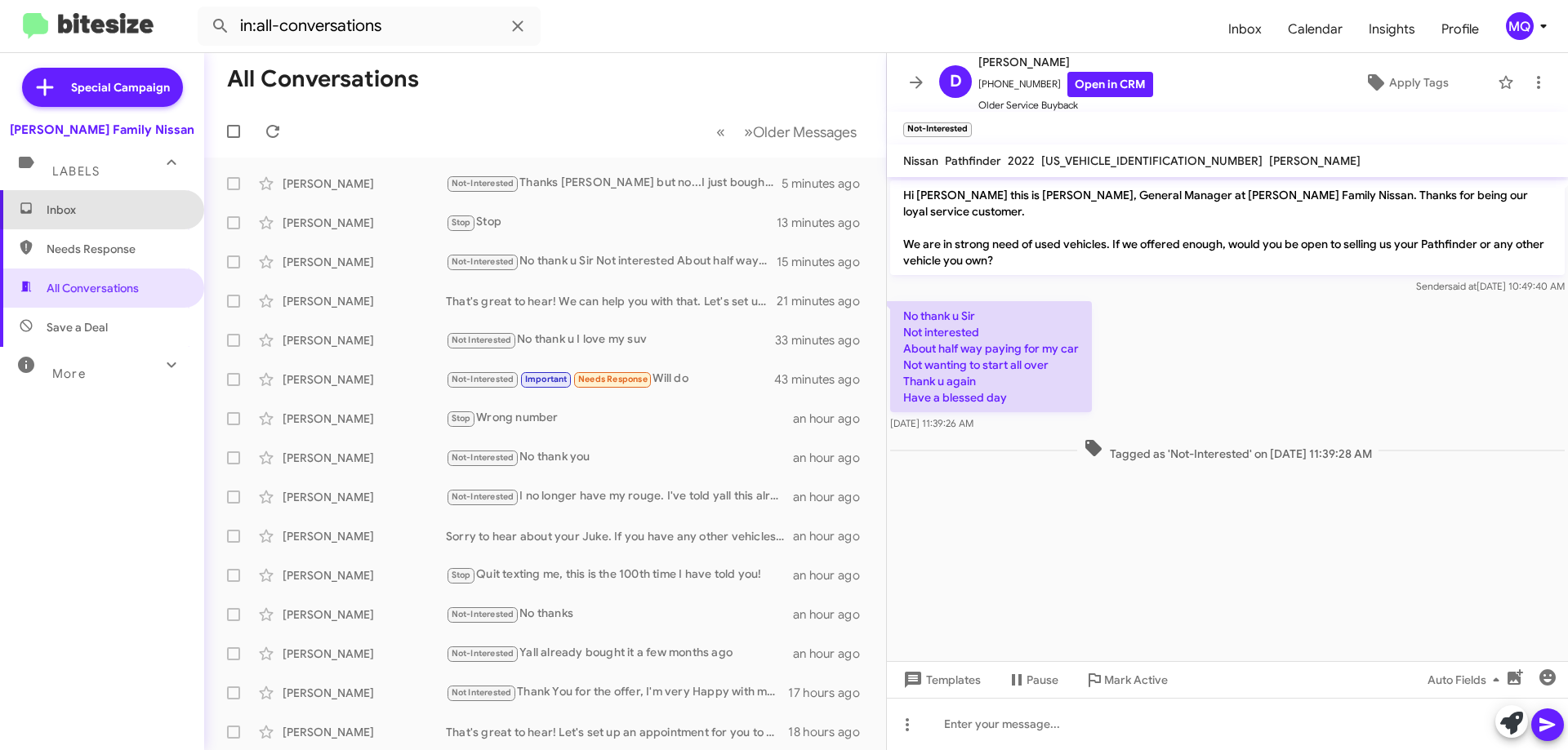
click at [108, 208] on span "Inbox" at bounding box center [116, 210] width 139 height 16
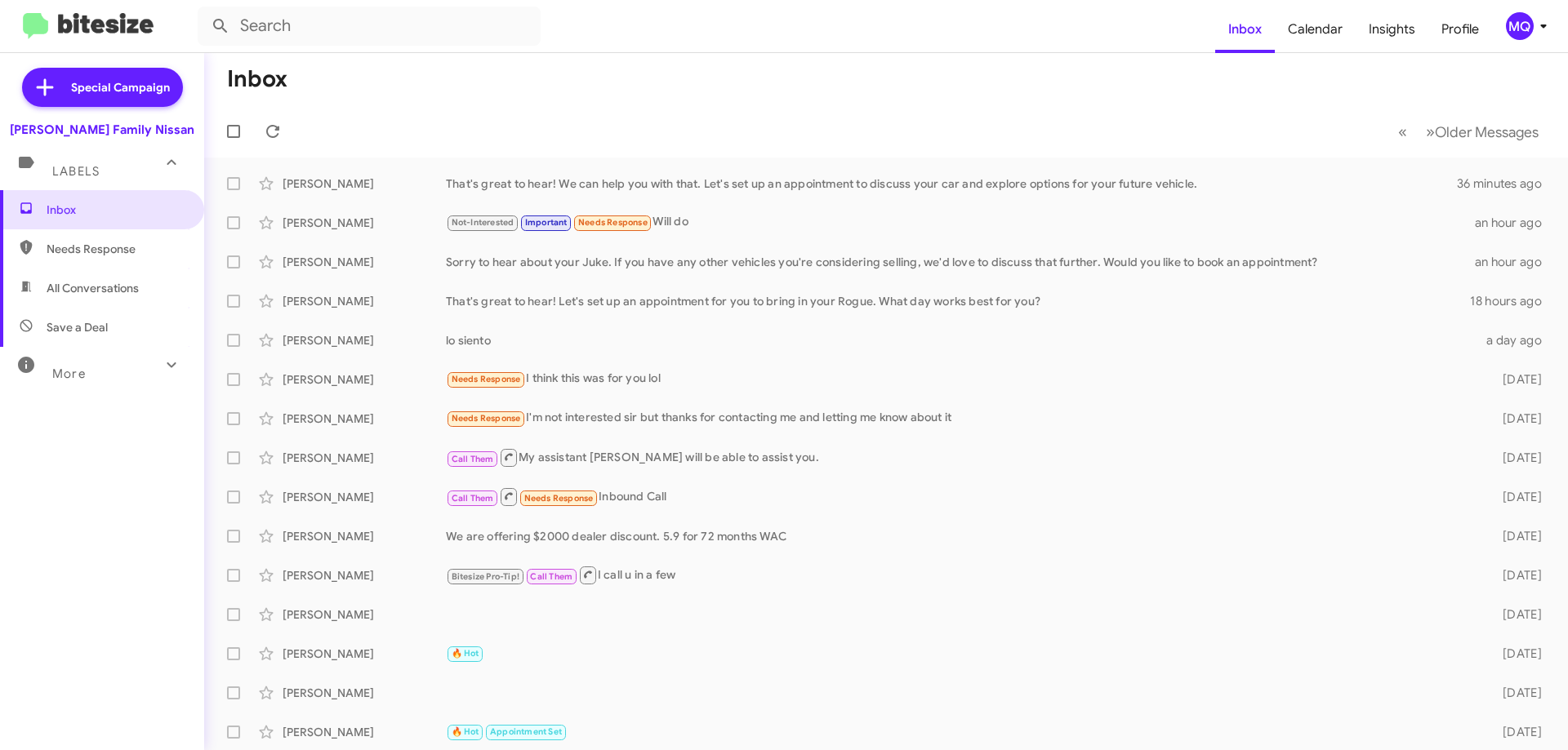
click at [126, 245] on span "Needs Response" at bounding box center [116, 249] width 139 height 16
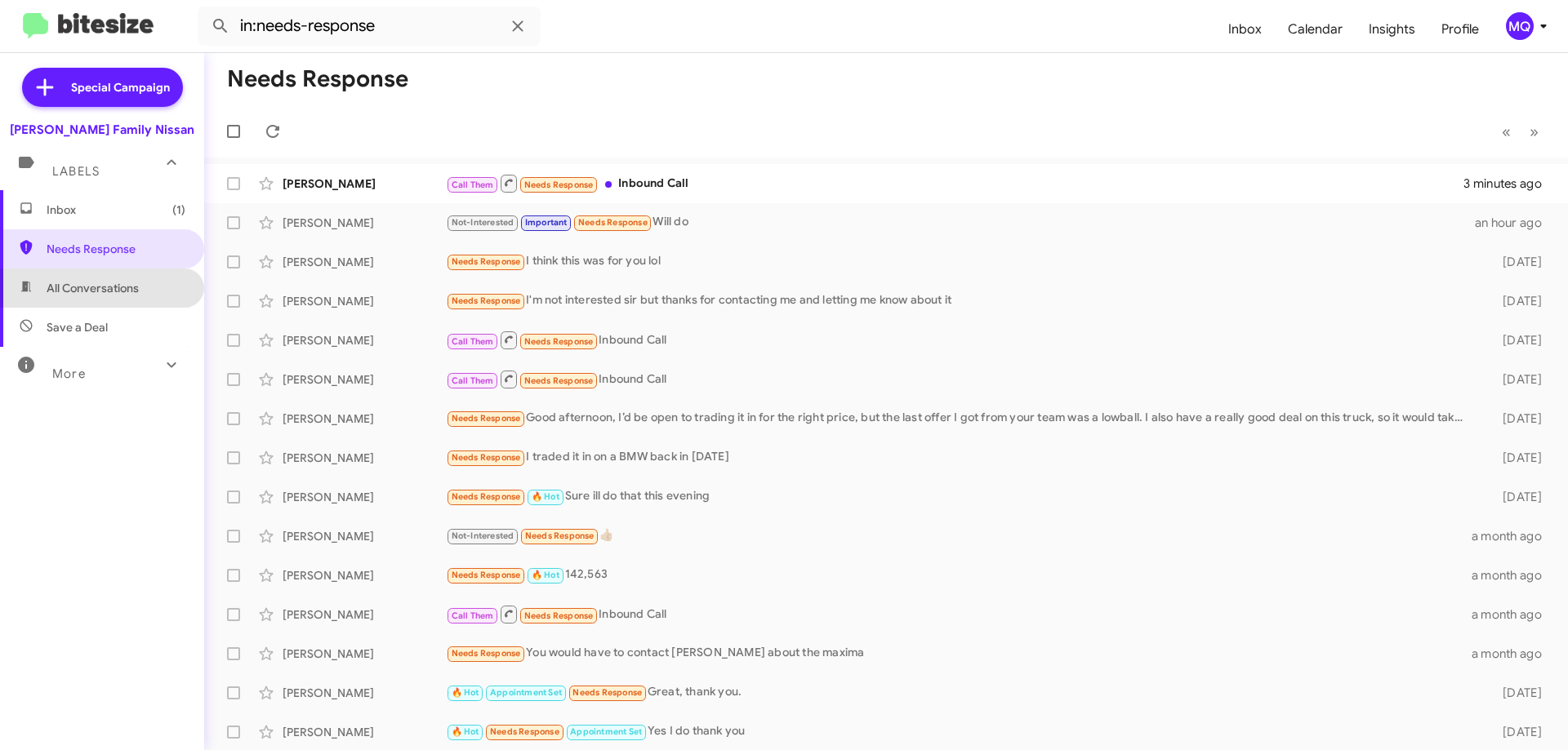
click at [108, 290] on span "All Conversations" at bounding box center [92, 287] width 92 height 16
type input "in:all-conversations"
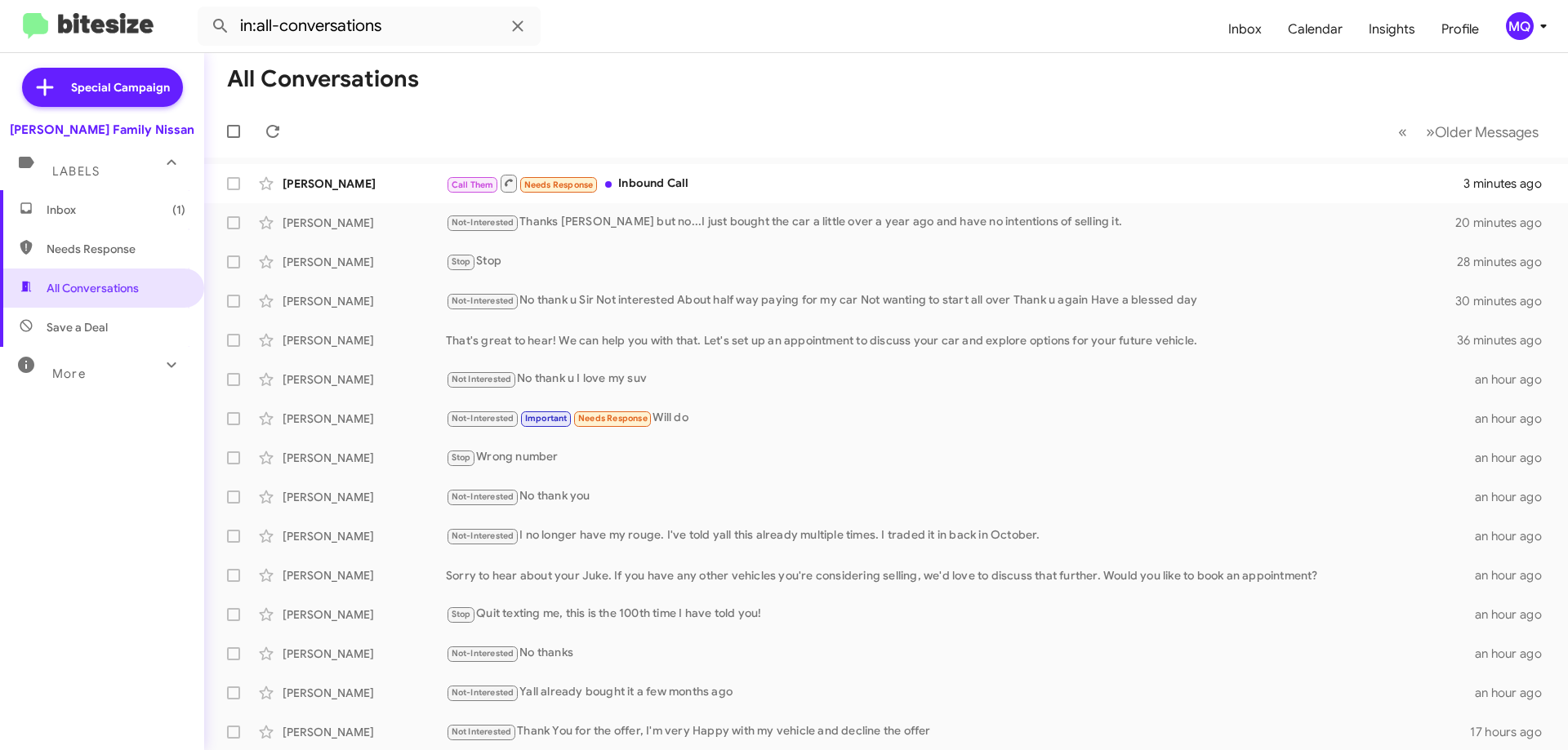
click at [107, 211] on span "Inbox (1)" at bounding box center [116, 210] width 139 height 16
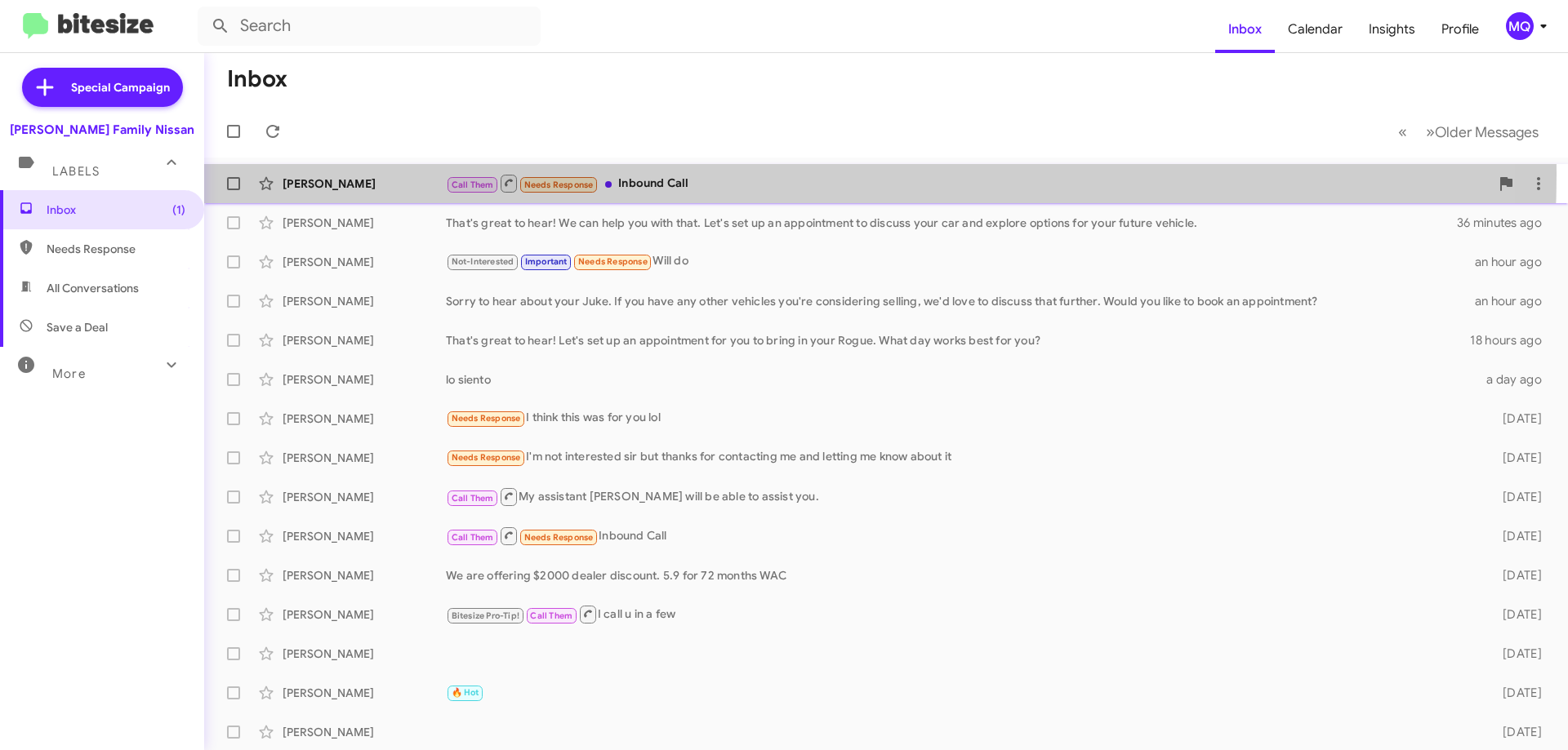
click at [706, 175] on div "Call Them Needs Response Inbound Call" at bounding box center [968, 183] width 1044 height 20
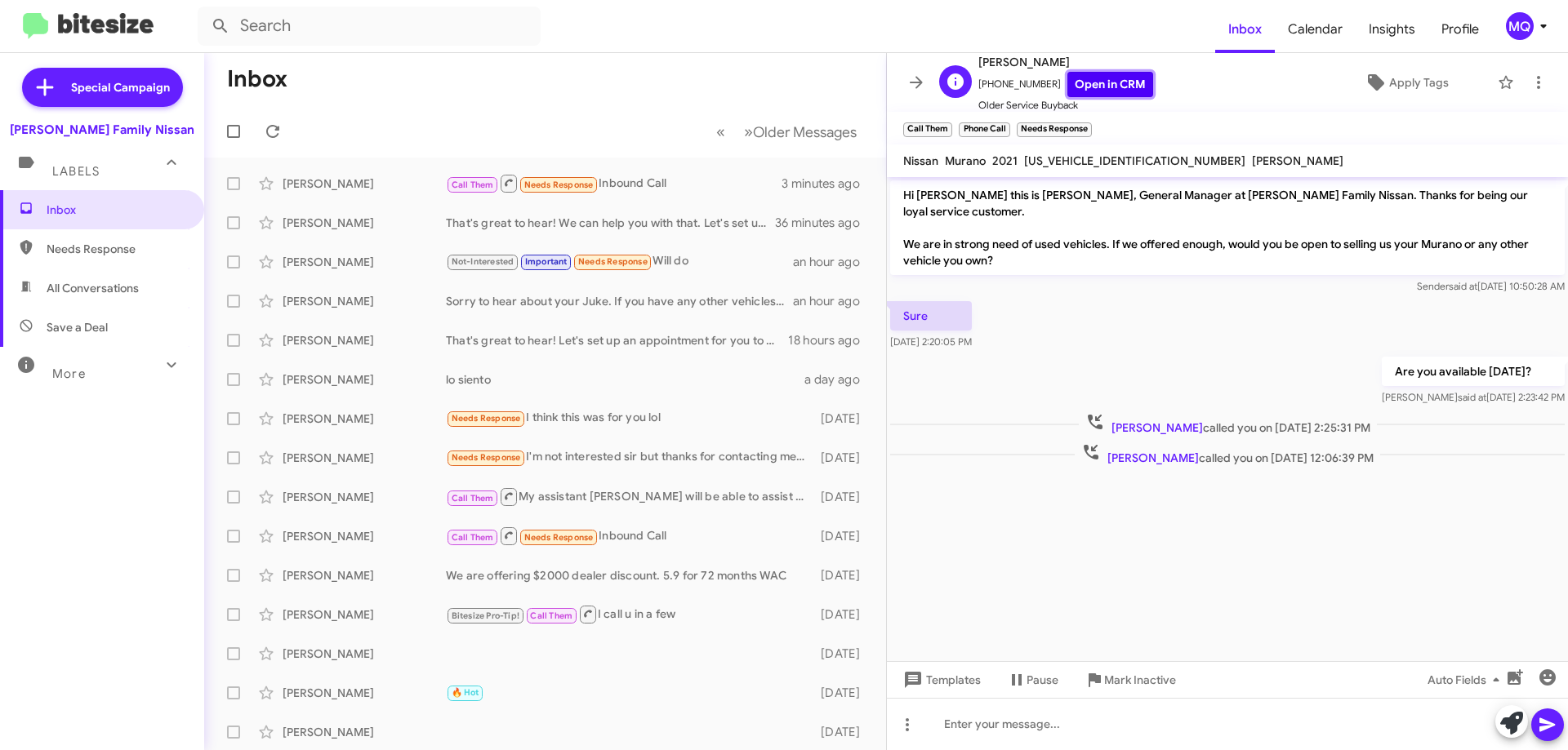
click at [1103, 88] on link "Open in CRM" at bounding box center [1110, 85] width 85 height 25
click at [88, 255] on span "Needs Response" at bounding box center [116, 249] width 139 height 16
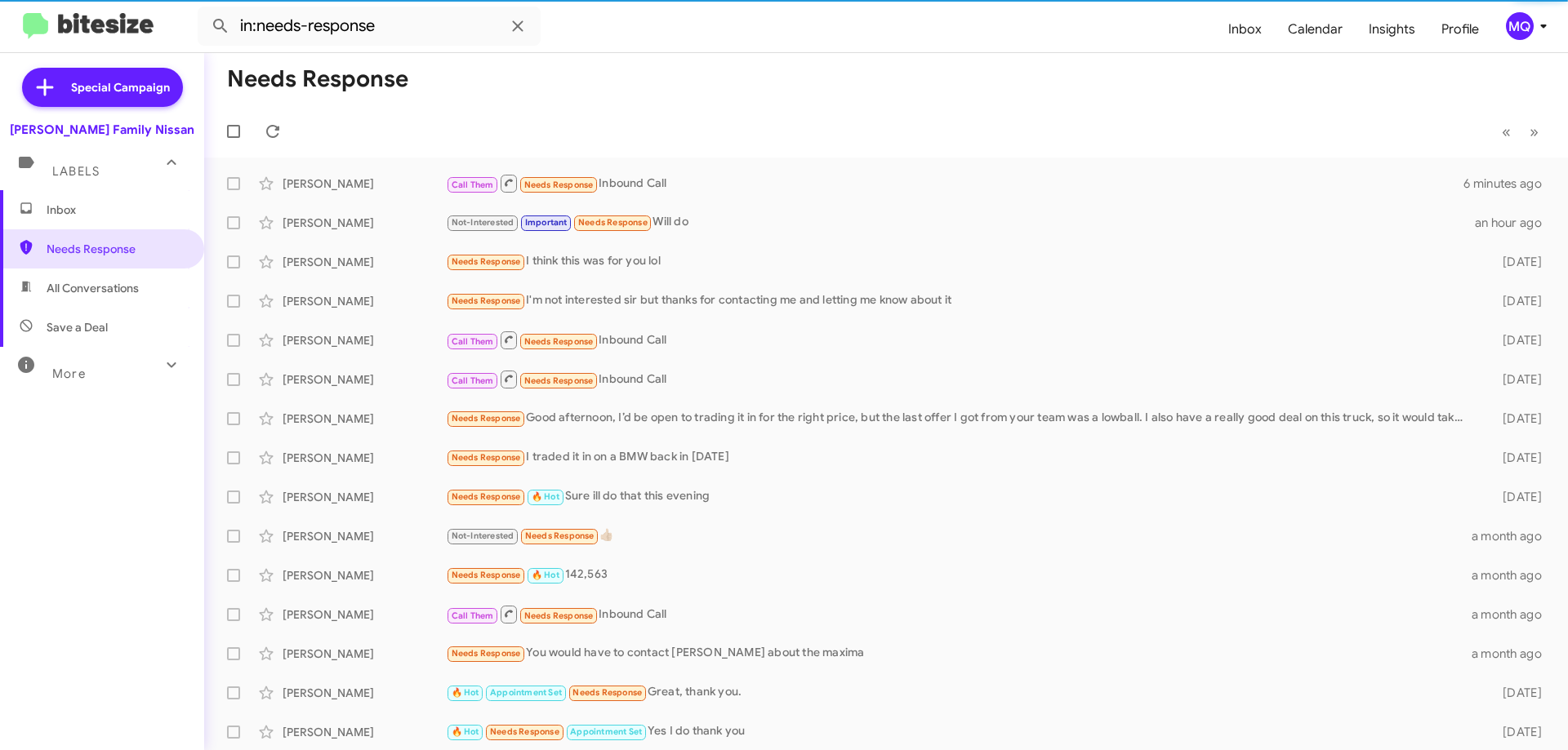
click at [94, 293] on span "All Conversations" at bounding box center [92, 287] width 92 height 16
type input "in:all-conversations"
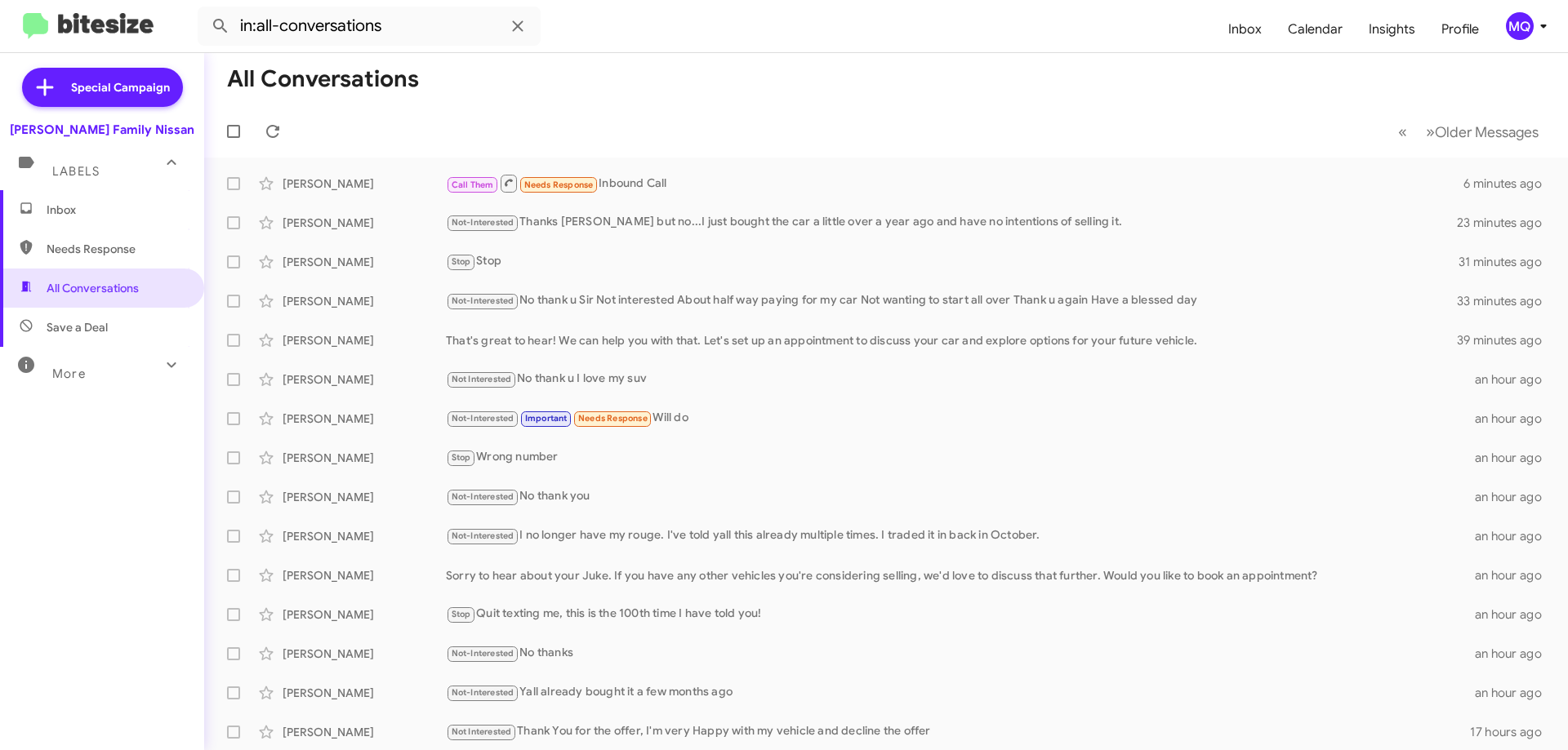
click at [48, 216] on span "Inbox" at bounding box center [116, 210] width 139 height 16
